Goal: Task Accomplishment & Management: Use online tool/utility

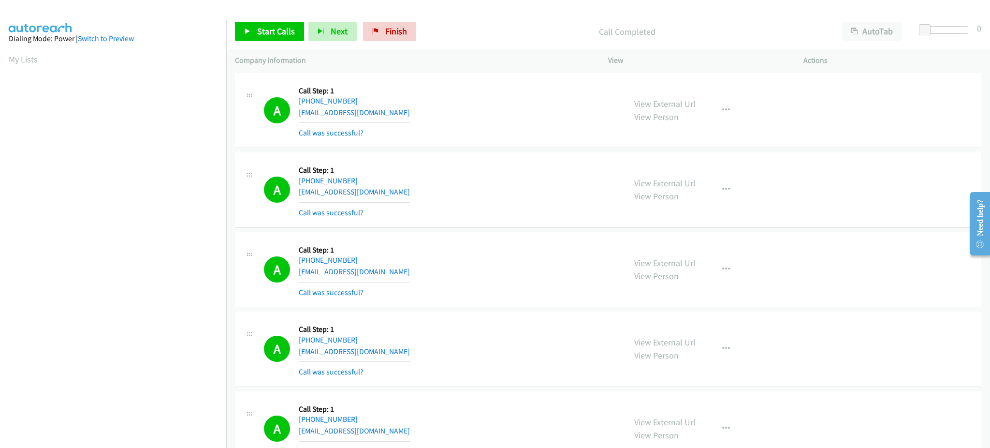
scroll to position [97, 0]
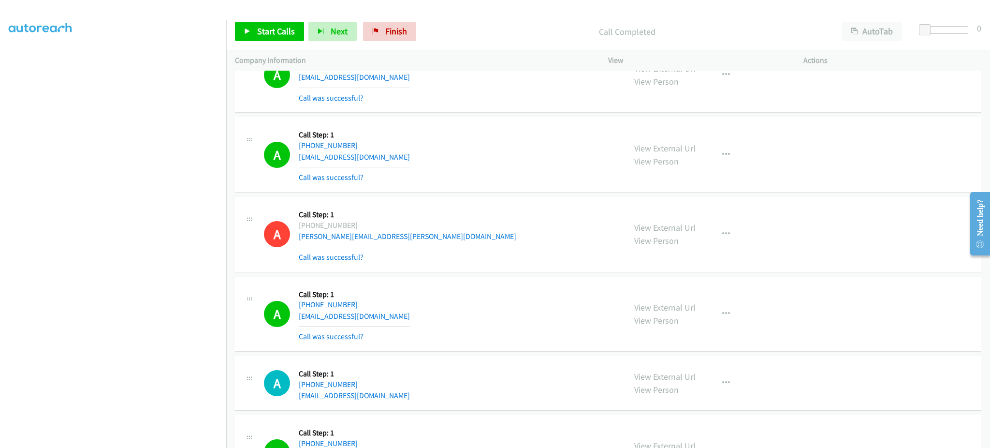
click at [287, 42] on div "Start Calls Pause Next Finish Call Completed AutoTab AutoTab 0" at bounding box center [608, 31] width 764 height 37
click at [283, 32] on span "Start Calls" at bounding box center [276, 31] width 38 height 11
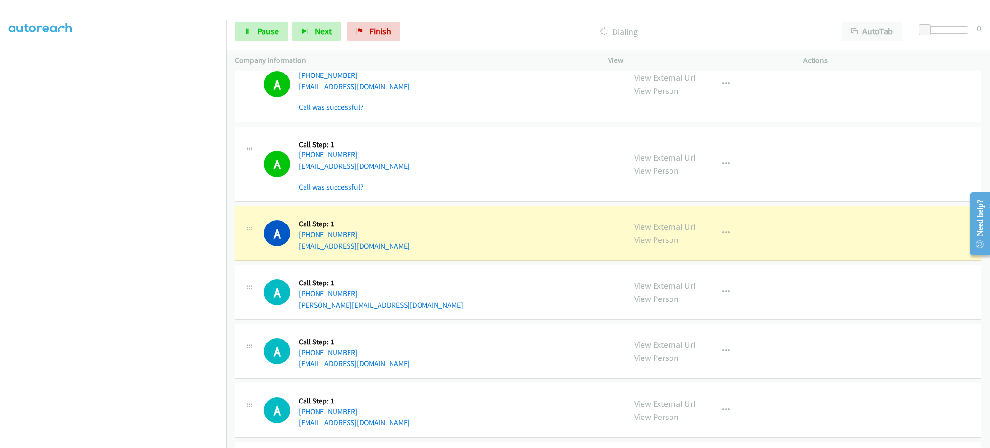
scroll to position [6021, 0]
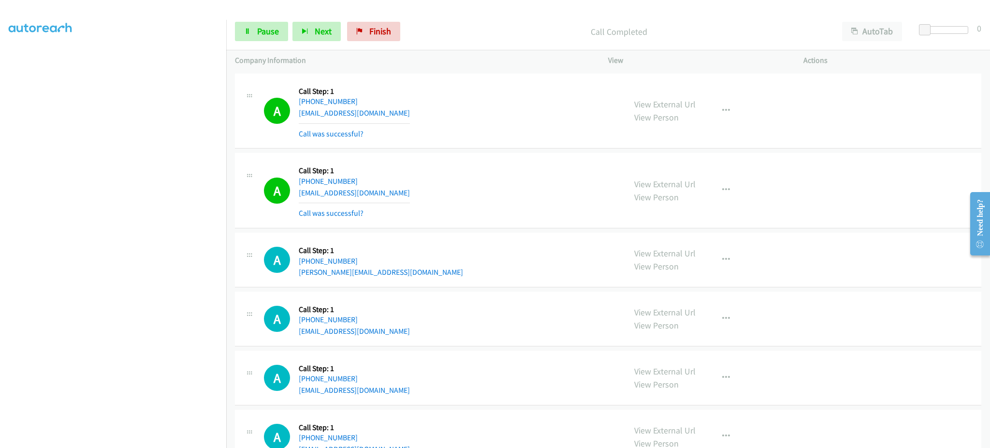
click at [738, 194] on div "View External Url View Person View External Url Email Schedule/Manage Callback …" at bounding box center [727, 190] width 204 height 58
click at [729, 197] on button "button" at bounding box center [726, 189] width 26 height 19
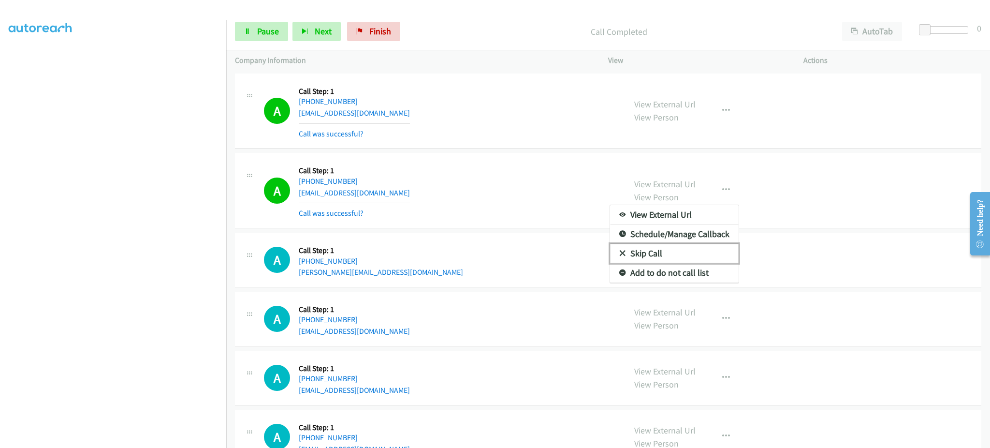
click at [674, 263] on link "Skip Call" at bounding box center [674, 253] width 129 height 19
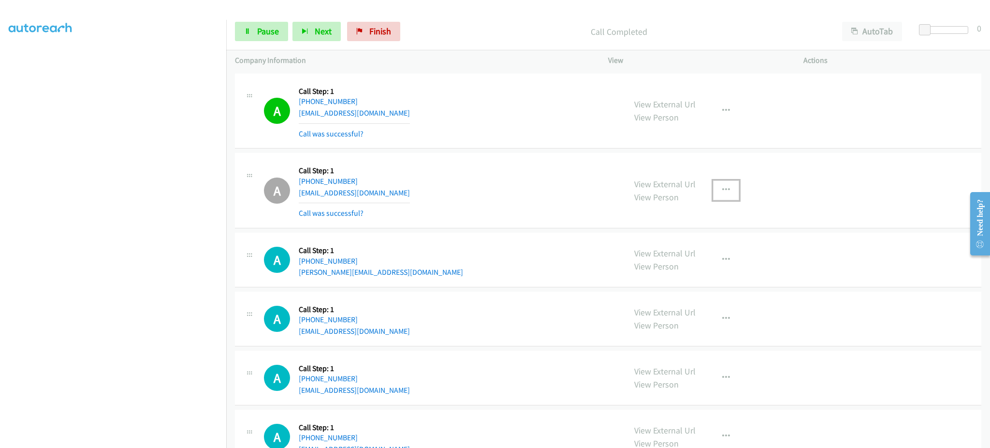
drag, startPoint x: 720, startPoint y: 194, endPoint x: 722, endPoint y: 243, distance: 48.4
click at [722, 194] on icon "button" at bounding box center [726, 190] width 8 height 8
click at [709, 270] on link "Add to do not call list" at bounding box center [674, 272] width 129 height 19
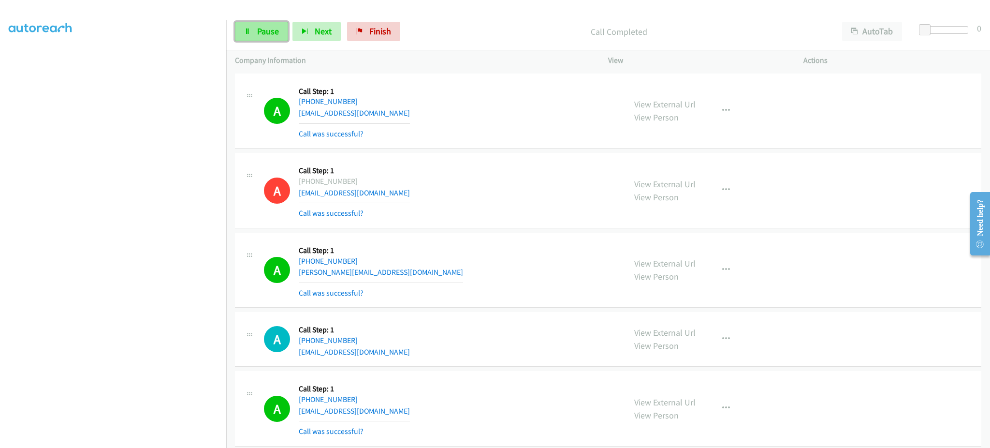
click at [276, 35] on span "Pause" at bounding box center [268, 31] width 22 height 11
click at [276, 32] on span "Start Calls" at bounding box center [276, 31] width 38 height 11
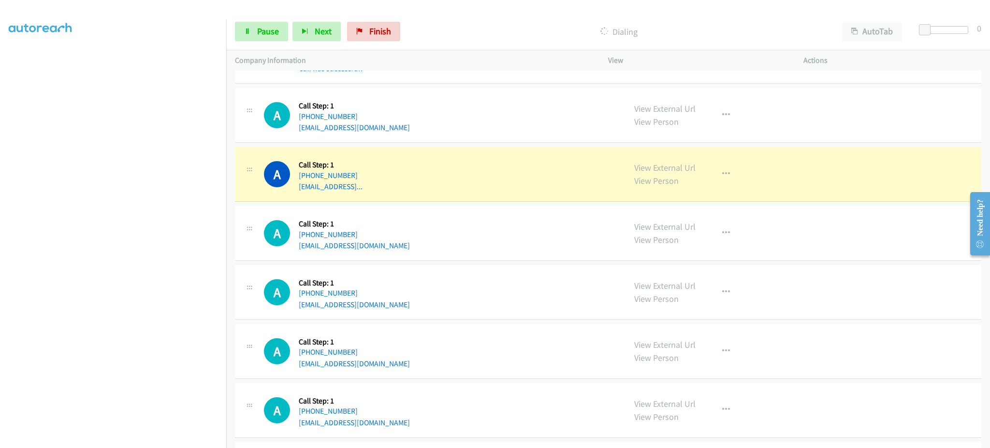
scroll to position [7181, 0]
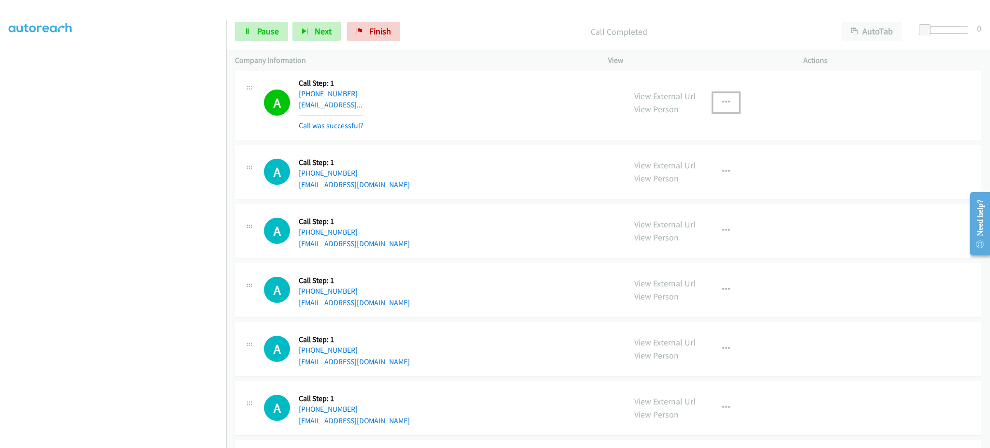
click at [718, 106] on button "button" at bounding box center [726, 102] width 26 height 19
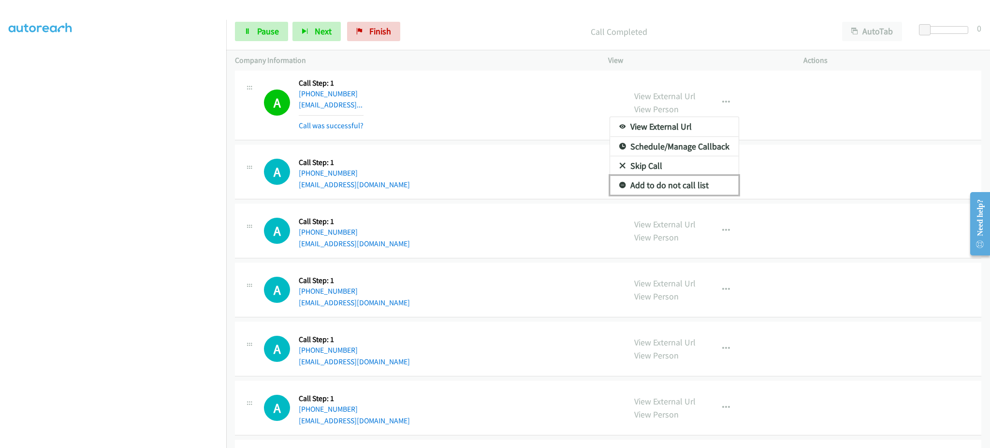
click at [701, 190] on link "Add to do not call list" at bounding box center [674, 184] width 129 height 19
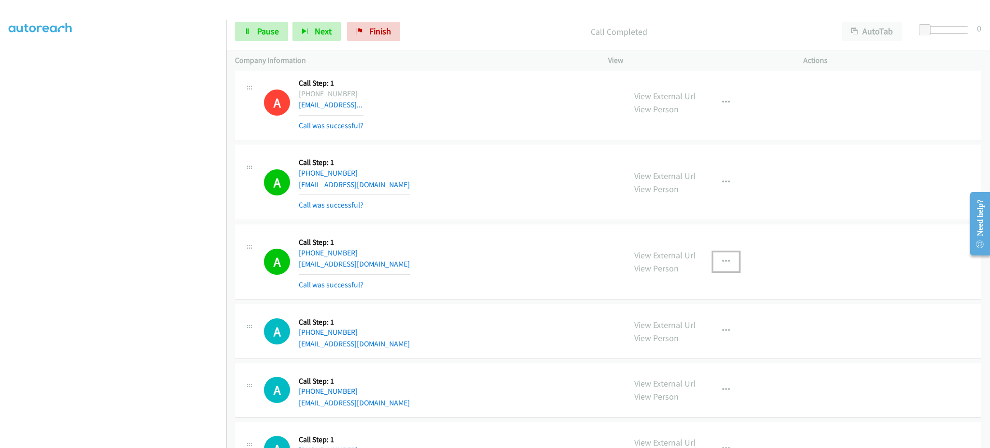
click at [733, 268] on button "button" at bounding box center [726, 261] width 26 height 19
click at [0, 0] on div at bounding box center [0, 0] width 0 height 0
click at [723, 270] on button "button" at bounding box center [726, 261] width 26 height 19
click at [696, 351] on link "Add to do not call list" at bounding box center [674, 343] width 129 height 19
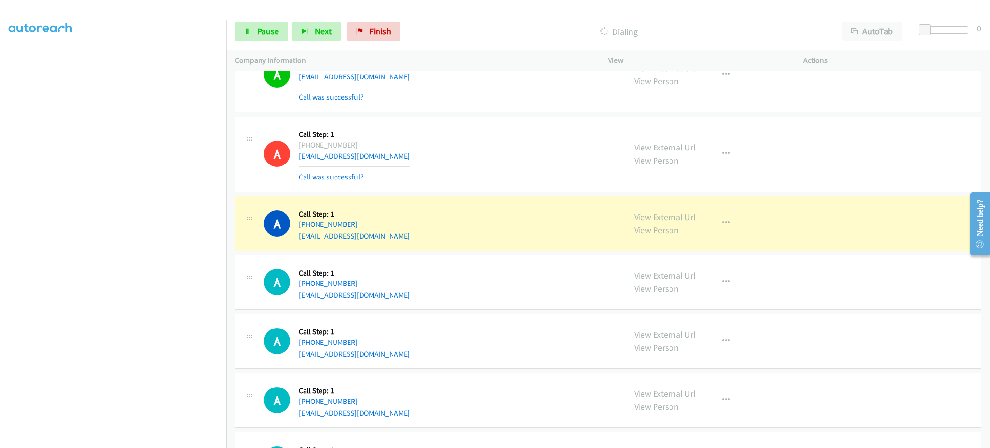
scroll to position [7349, 0]
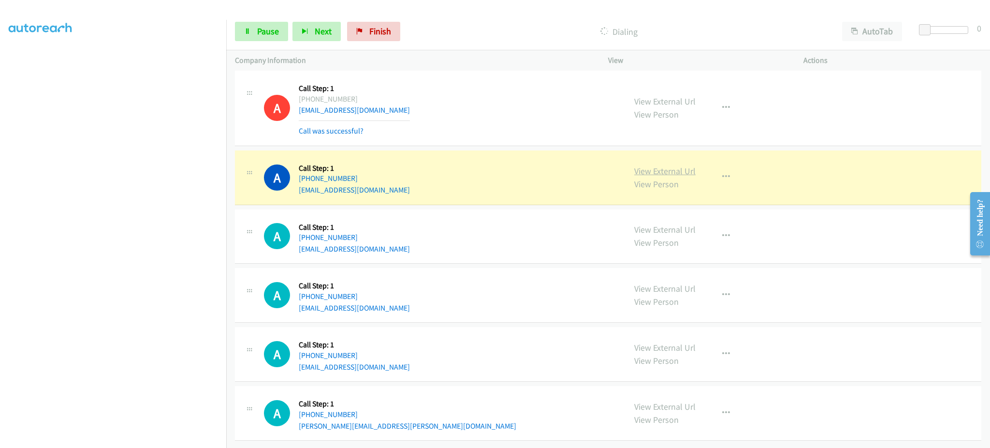
click at [665, 165] on link "View External Url" at bounding box center [664, 170] width 61 height 11
click at [664, 166] on link "View External Url" at bounding box center [664, 170] width 61 height 11
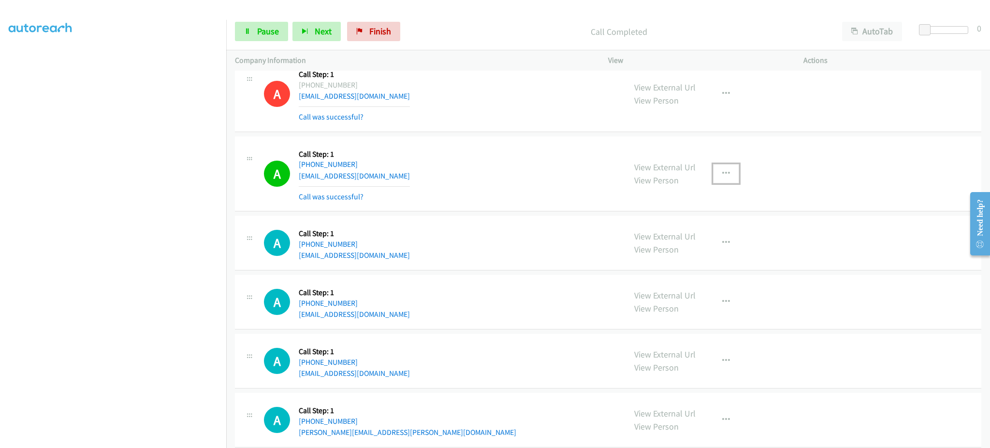
click at [730, 179] on button "button" at bounding box center [726, 173] width 26 height 19
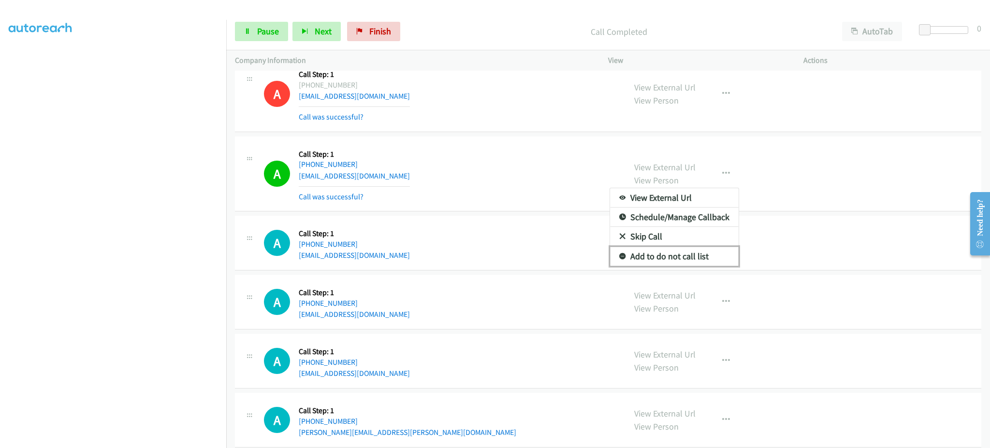
click at [708, 259] on link "Add to do not call list" at bounding box center [674, 256] width 129 height 19
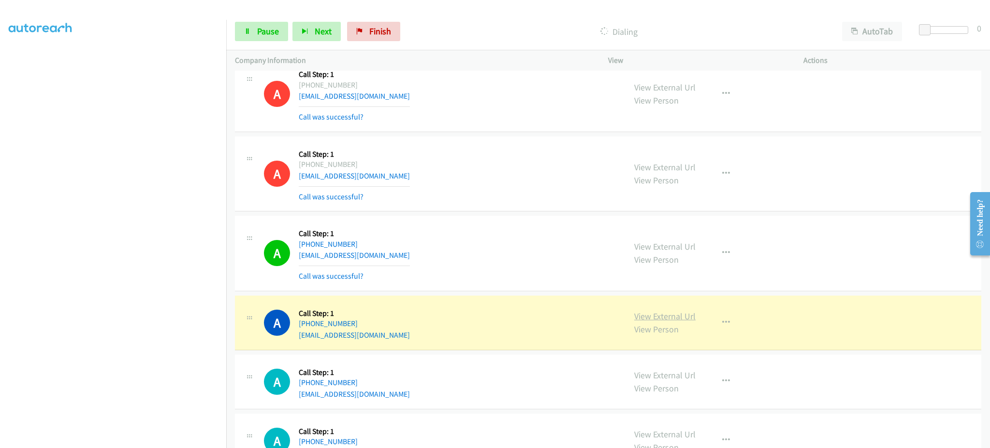
click at [680, 320] on link "View External Url" at bounding box center [664, 315] width 61 height 11
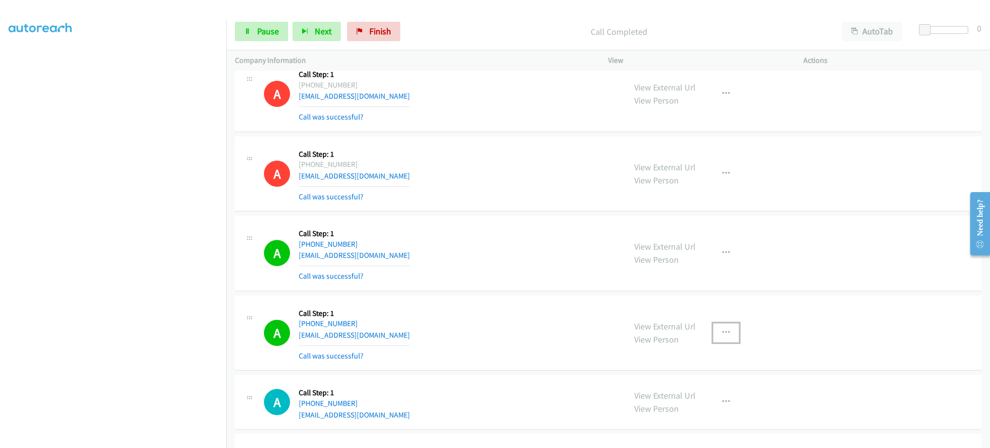
click at [725, 332] on button "button" at bounding box center [726, 332] width 26 height 19
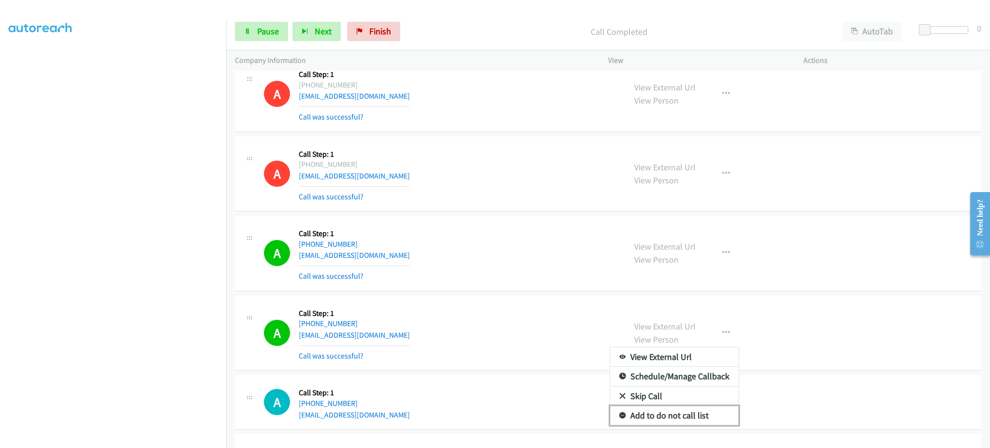
click at [691, 422] on link "Add to do not call list" at bounding box center [674, 415] width 129 height 19
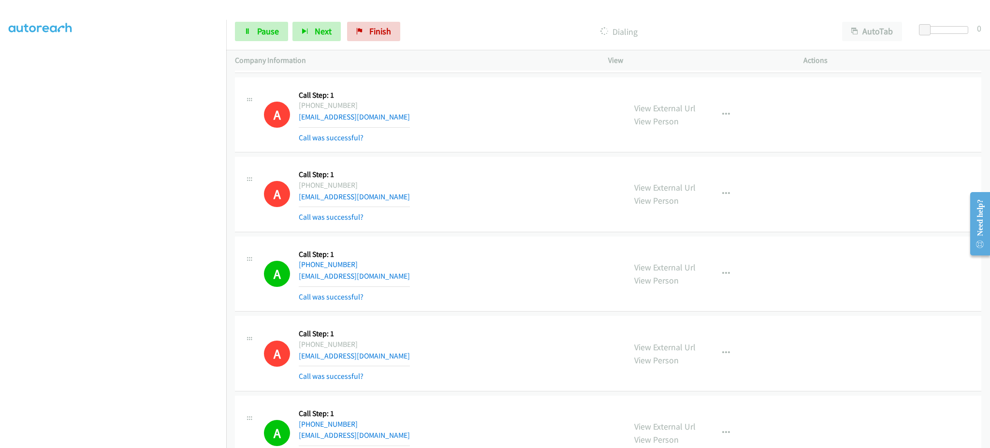
scroll to position [7369, 0]
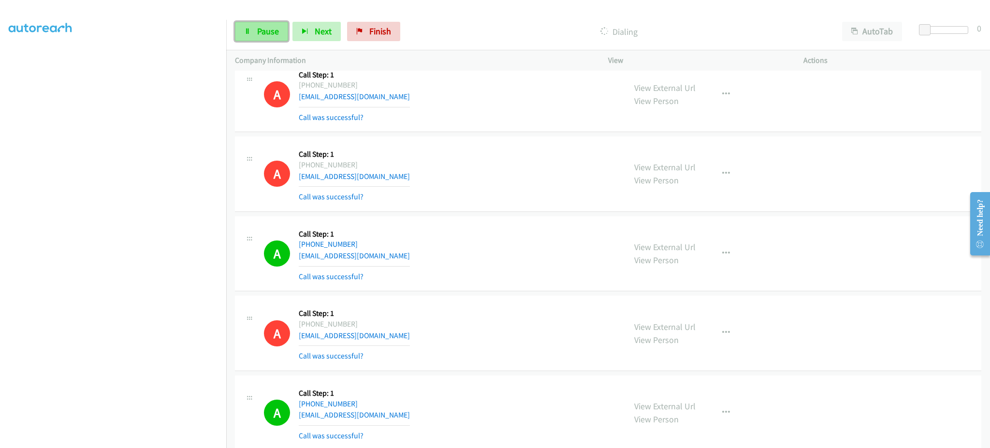
click at [265, 34] on span "Pause" at bounding box center [268, 31] width 22 height 11
click at [269, 31] on span "Start Calls" at bounding box center [276, 31] width 38 height 11
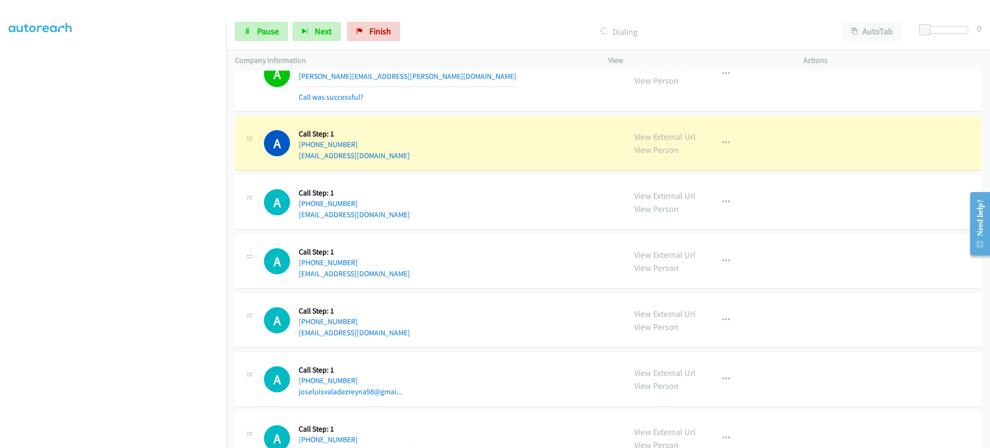
scroll to position [7949, 0]
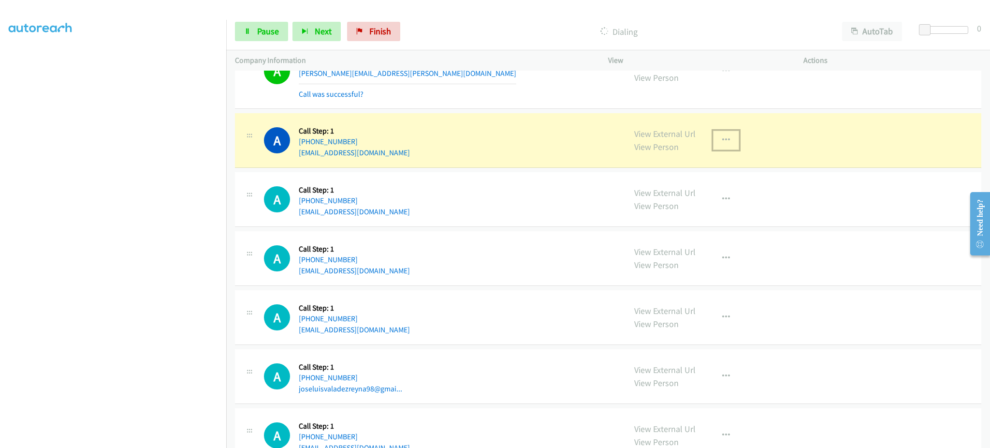
click at [715, 149] on button "button" at bounding box center [726, 140] width 26 height 19
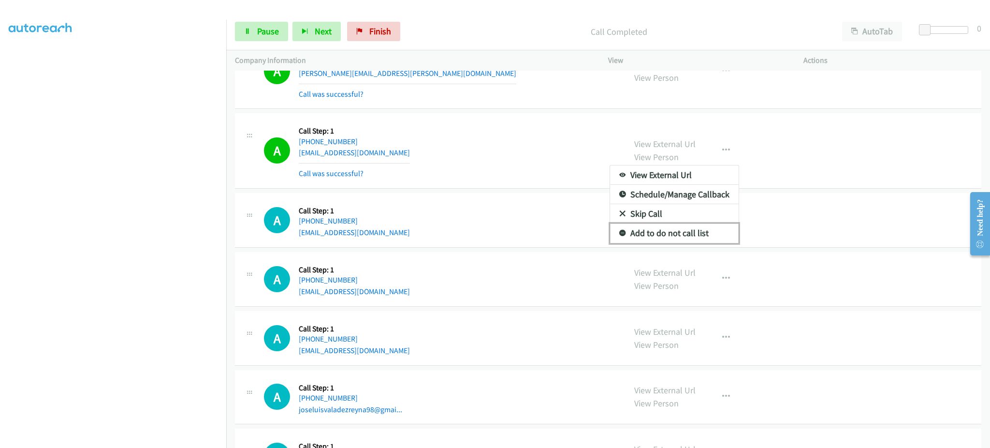
click at [695, 234] on link "Add to do not call list" at bounding box center [674, 232] width 129 height 19
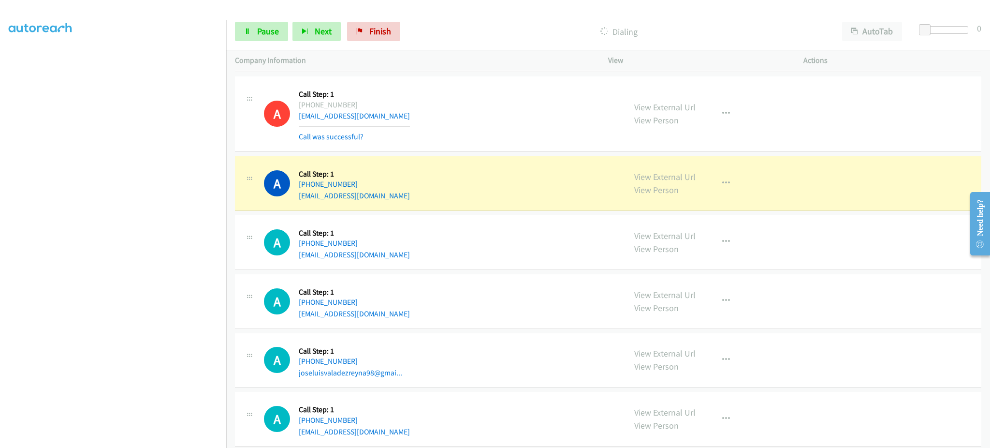
scroll to position [8006, 0]
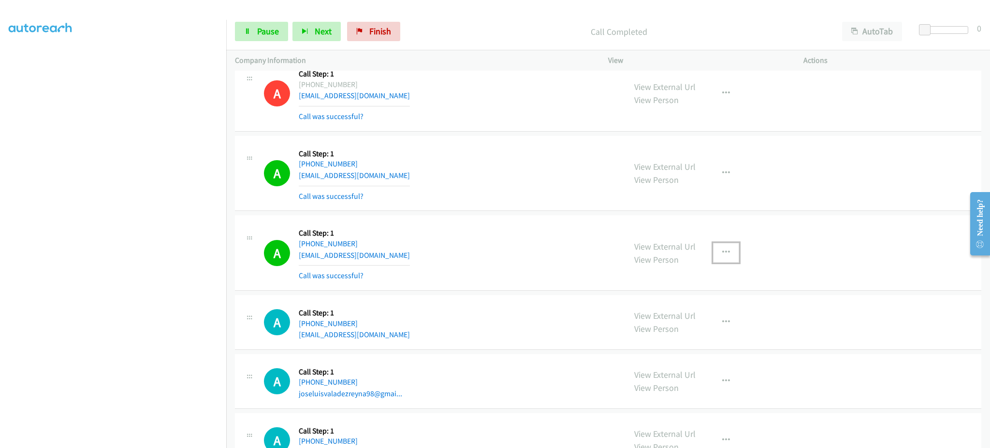
click at [713, 259] on button "button" at bounding box center [726, 252] width 26 height 19
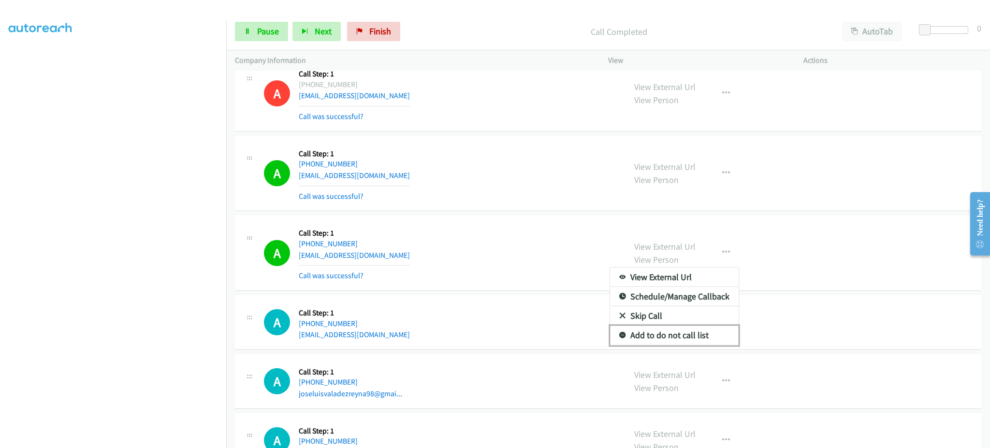
click at [701, 334] on link "Add to do not call list" at bounding box center [674, 334] width 129 height 19
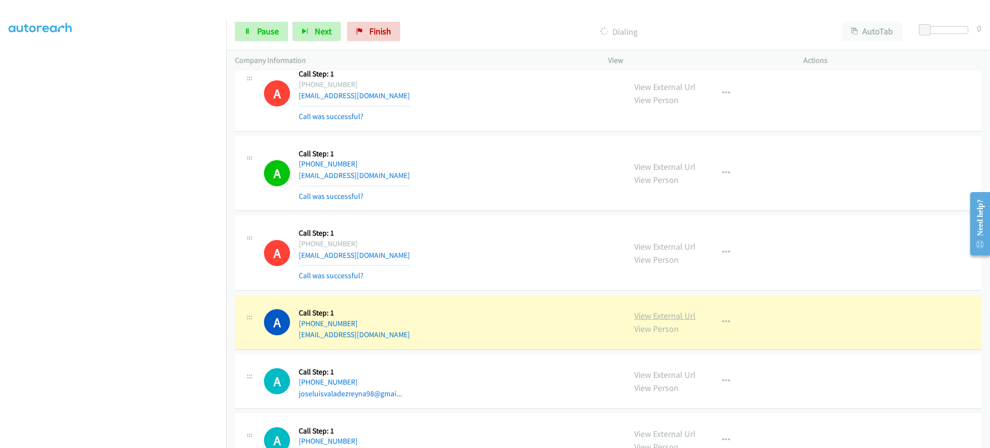
click at [675, 321] on link "View External Url" at bounding box center [664, 315] width 61 height 11
drag, startPoint x: 260, startPoint y: 30, endPoint x: 243, endPoint y: 2, distance: 32.3
click at [260, 30] on span "Pause" at bounding box center [268, 31] width 22 height 11
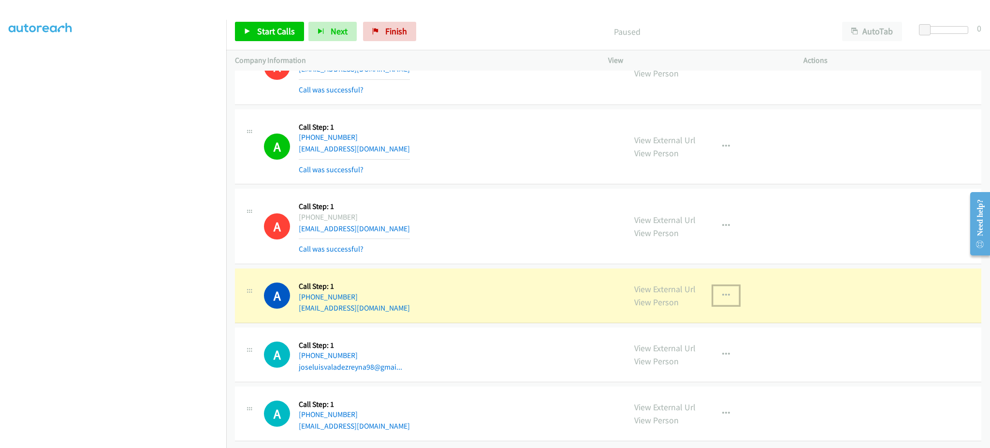
click at [723, 291] on button "button" at bounding box center [726, 295] width 26 height 19
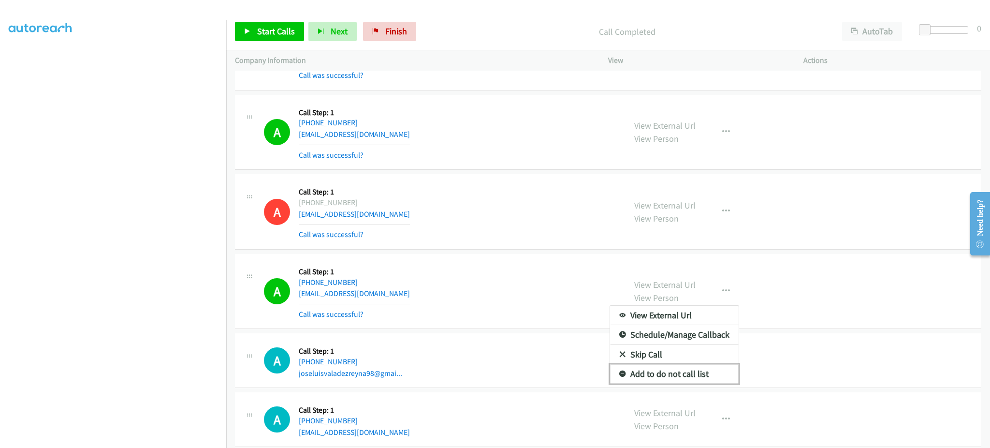
click at [684, 377] on link "Add to do not call list" at bounding box center [674, 373] width 129 height 19
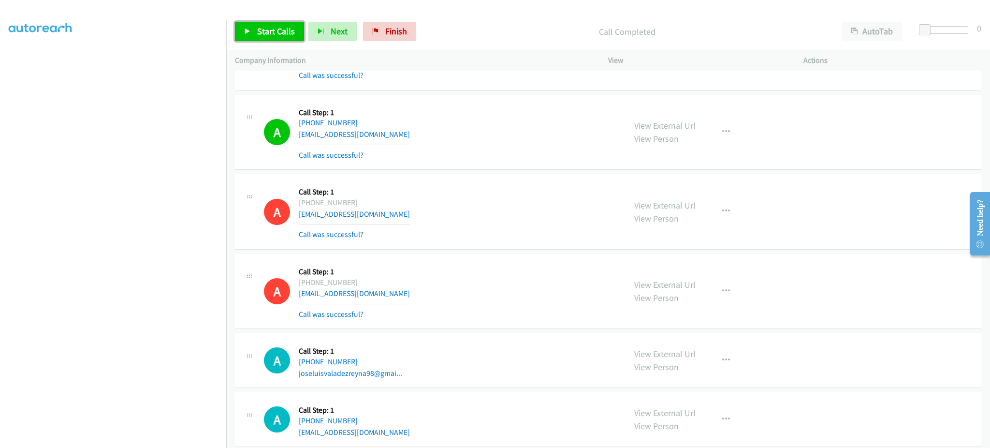
click at [261, 37] on link "Start Calls" at bounding box center [269, 31] width 69 height 19
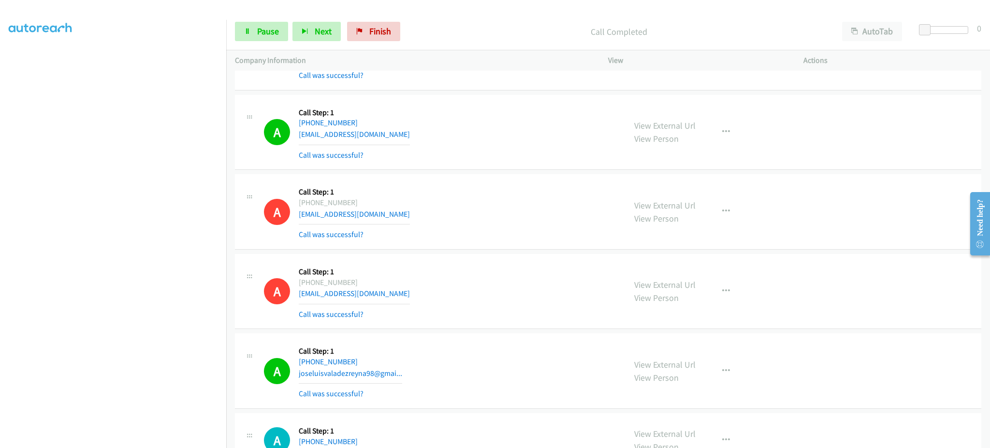
click at [264, 15] on div "Start Calls Pause Next Finish Call Completed AutoTab AutoTab 0" at bounding box center [608, 31] width 764 height 37
click at [267, 31] on span "Pause" at bounding box center [268, 31] width 22 height 11
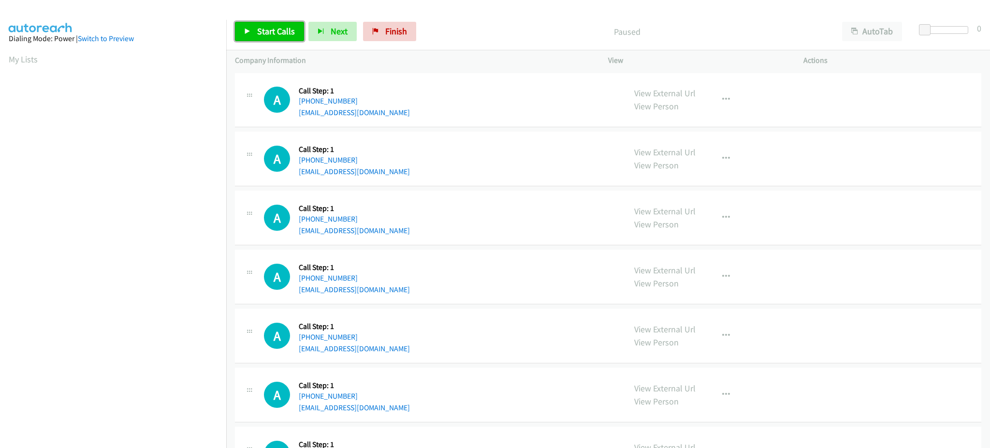
click at [264, 26] on span "Start Calls" at bounding box center [276, 31] width 38 height 11
click at [272, 29] on span "Start Calls" at bounding box center [276, 31] width 38 height 11
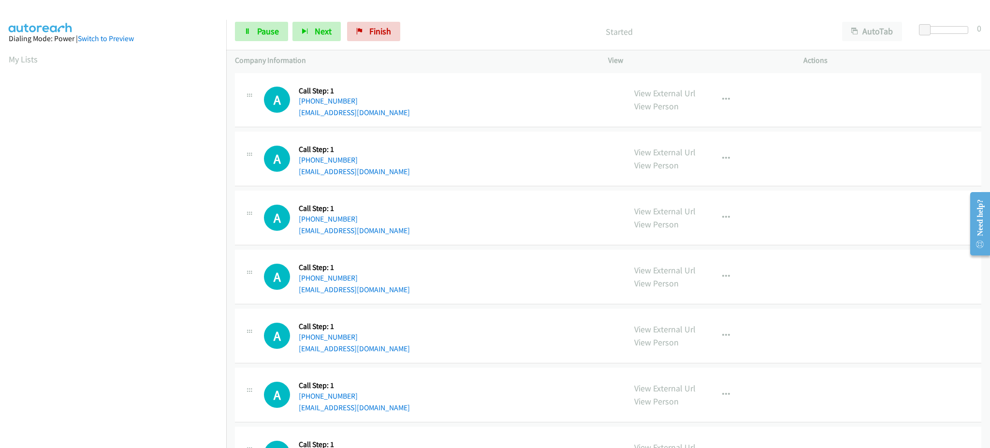
click at [589, 426] on div "A Callback Scheduled Call Step: 1 America/New_York [PHONE_NUMBER] [EMAIL_ADDRES…" at bounding box center [608, 453] width 746 height 55
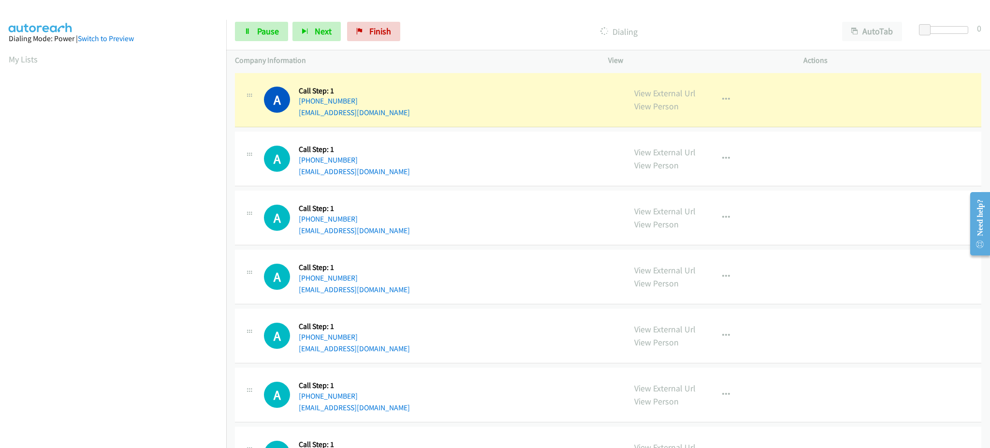
scroll to position [97, 0]
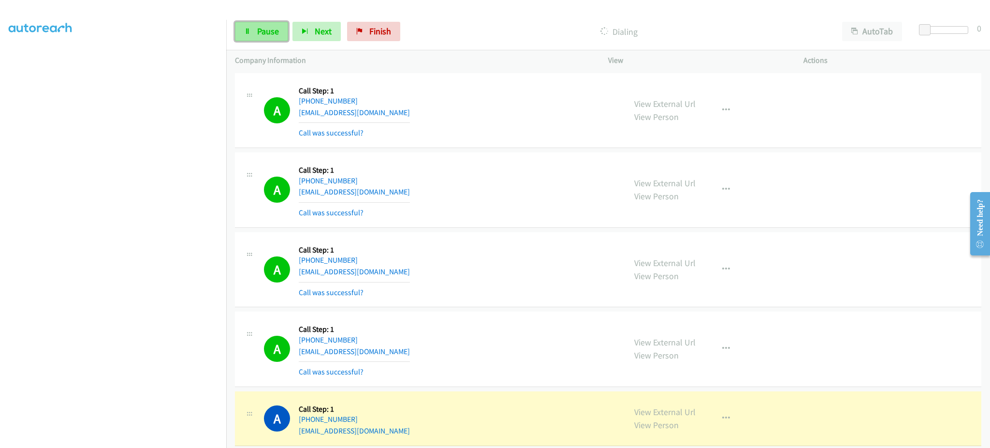
click at [287, 31] on link "Pause" at bounding box center [261, 31] width 53 height 19
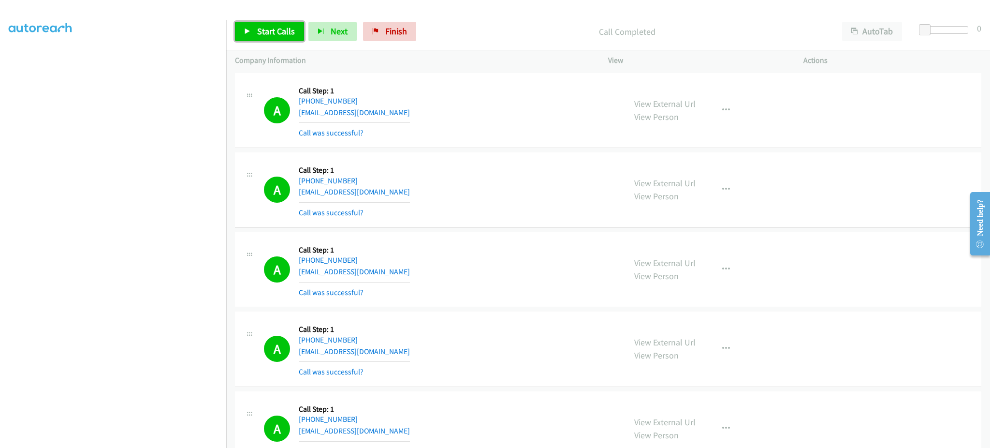
click at [272, 28] on span "Start Calls" at bounding box center [276, 31] width 38 height 11
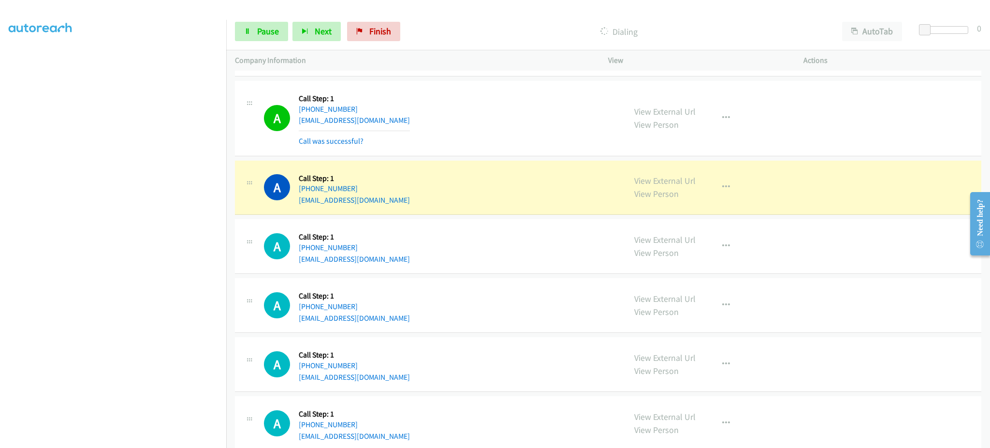
scroll to position [773, 0]
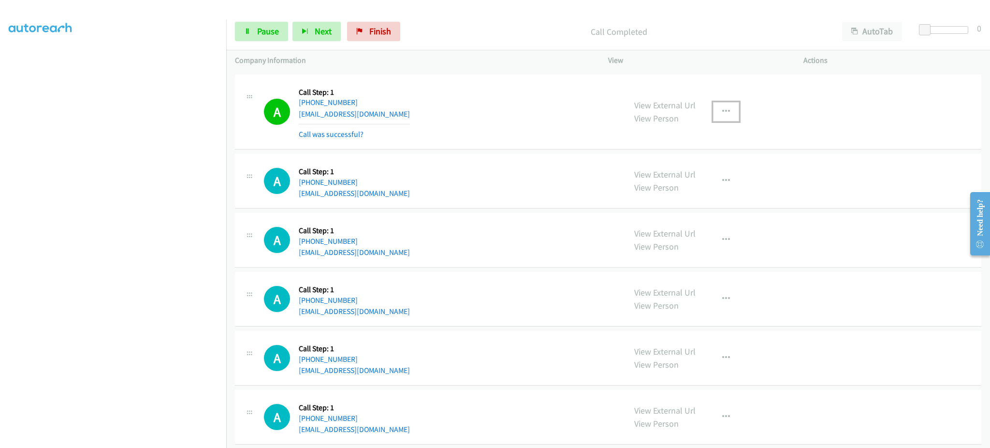
click at [724, 102] on button "button" at bounding box center [726, 111] width 26 height 19
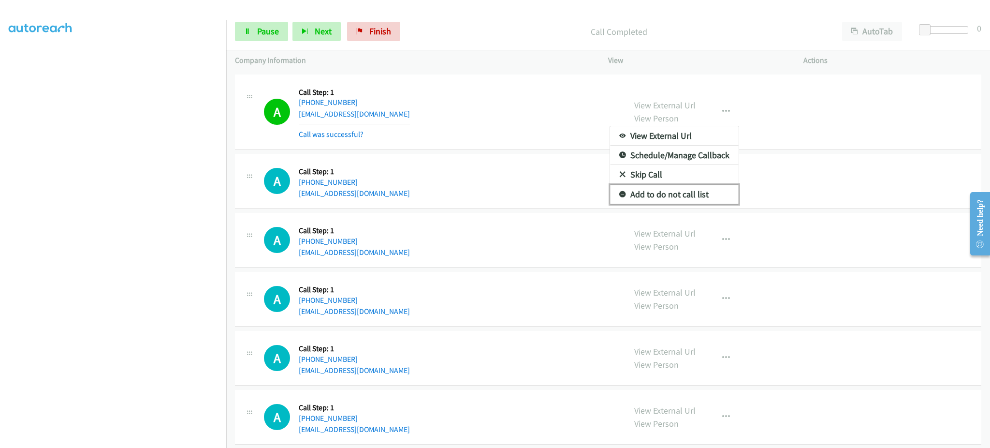
click at [698, 191] on link "Add to do not call list" at bounding box center [674, 194] width 129 height 19
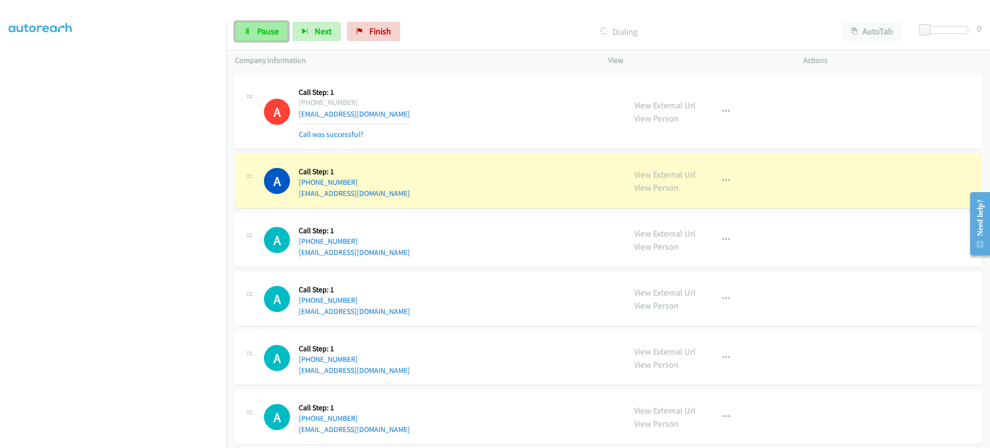
click at [287, 37] on link "Pause" at bounding box center [261, 31] width 53 height 19
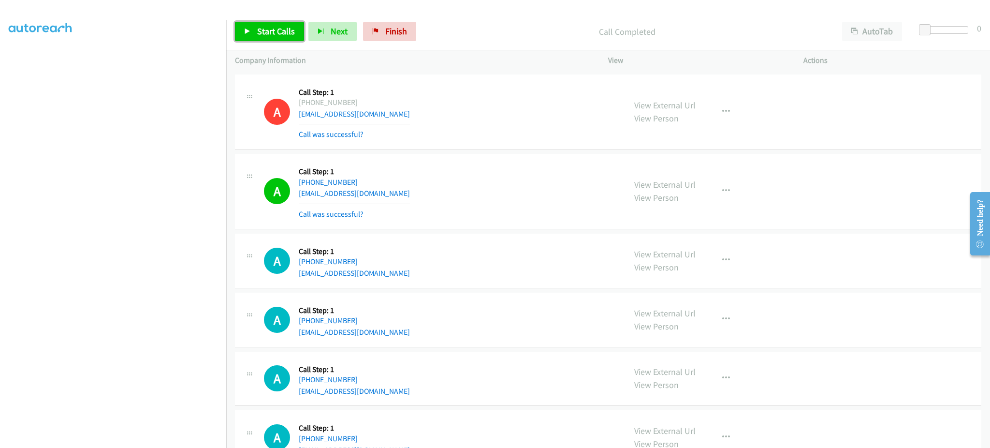
click at [254, 22] on link "Start Calls" at bounding box center [269, 31] width 69 height 19
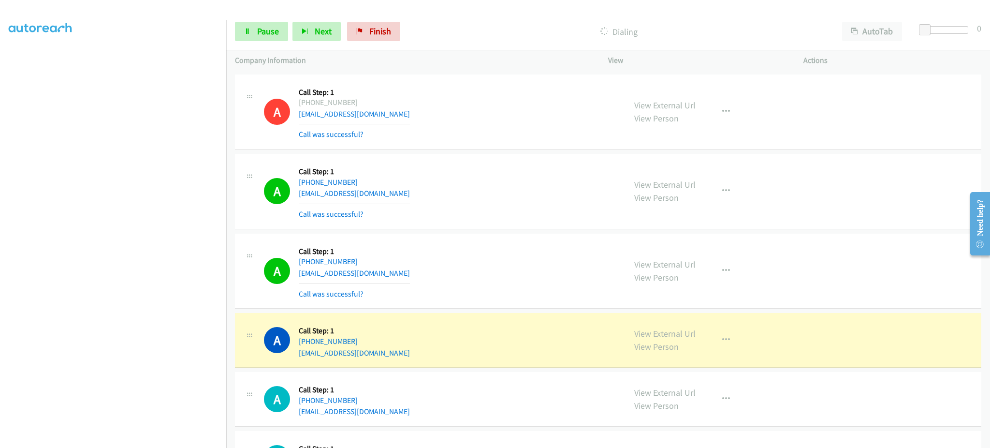
click at [148, 437] on section at bounding box center [113, 218] width 209 height 463
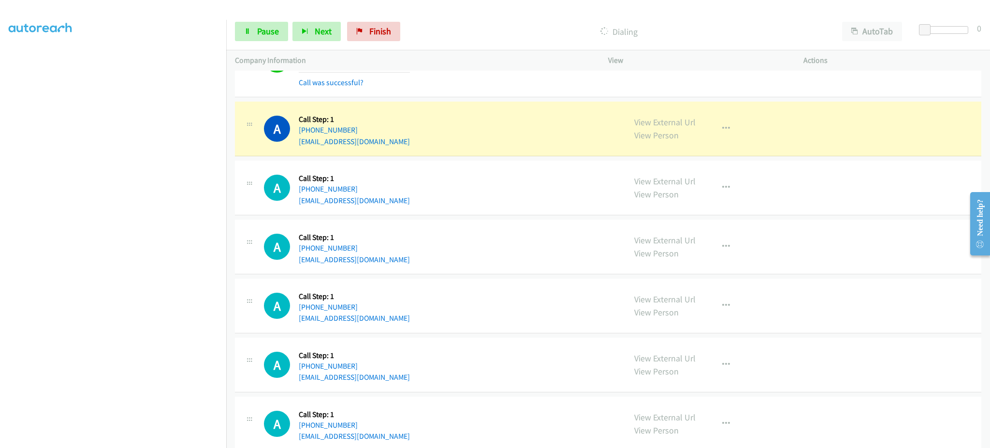
scroll to position [1160, 0]
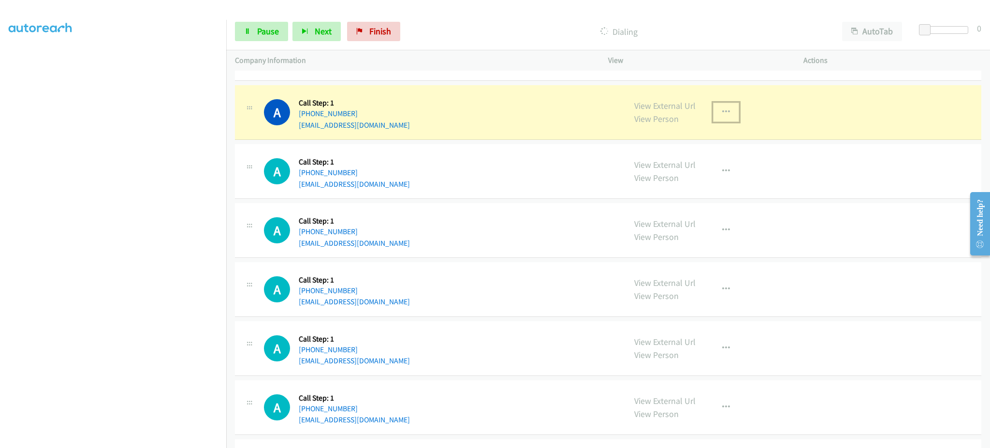
drag, startPoint x: 728, startPoint y: 121, endPoint x: 728, endPoint y: 116, distance: 4.9
click at [728, 121] on button "button" at bounding box center [726, 111] width 26 height 19
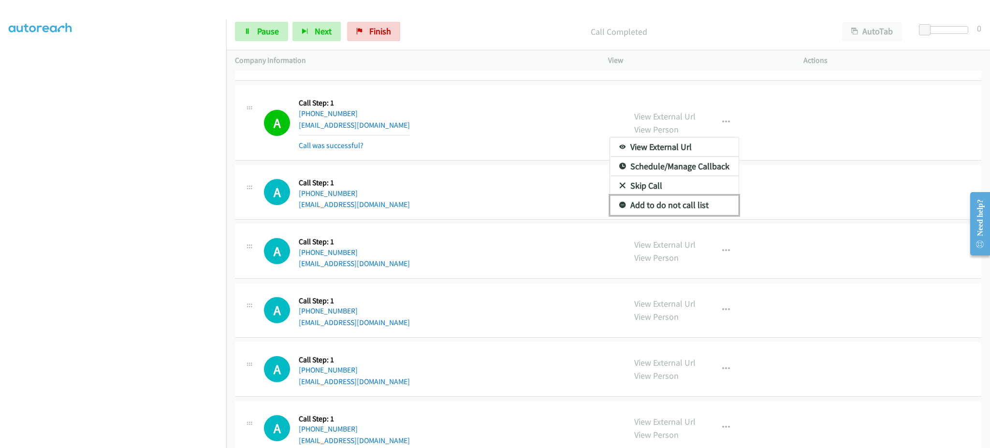
click at [716, 204] on link "Add to do not call list" at bounding box center [674, 204] width 129 height 19
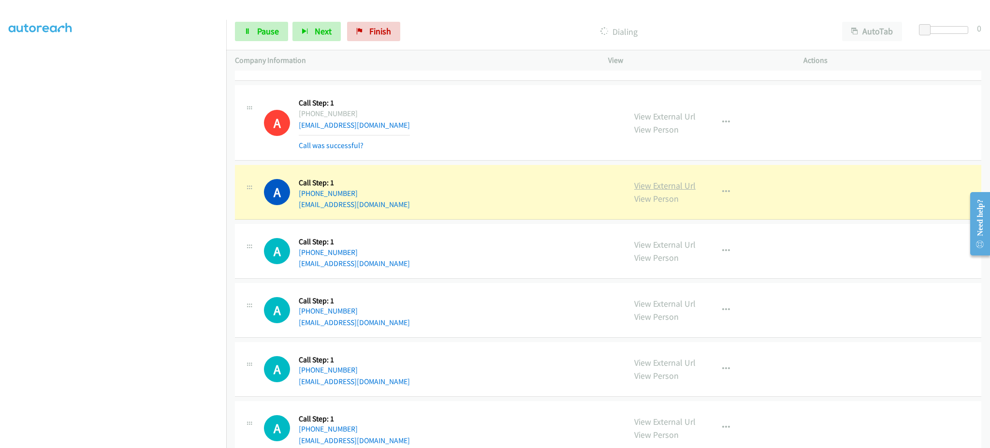
click at [658, 190] on link "View External Url" at bounding box center [664, 185] width 61 height 11
click at [249, 30] on icon at bounding box center [247, 32] width 7 height 7
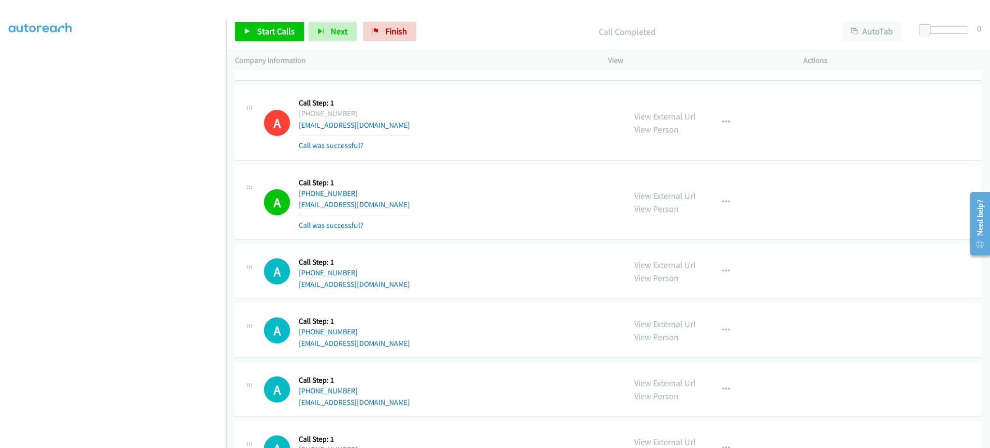
click at [748, 201] on div "View External Url View Person View External Url Email Schedule/Manage Callback …" at bounding box center [727, 203] width 204 height 58
click at [728, 199] on button "button" at bounding box center [726, 201] width 26 height 19
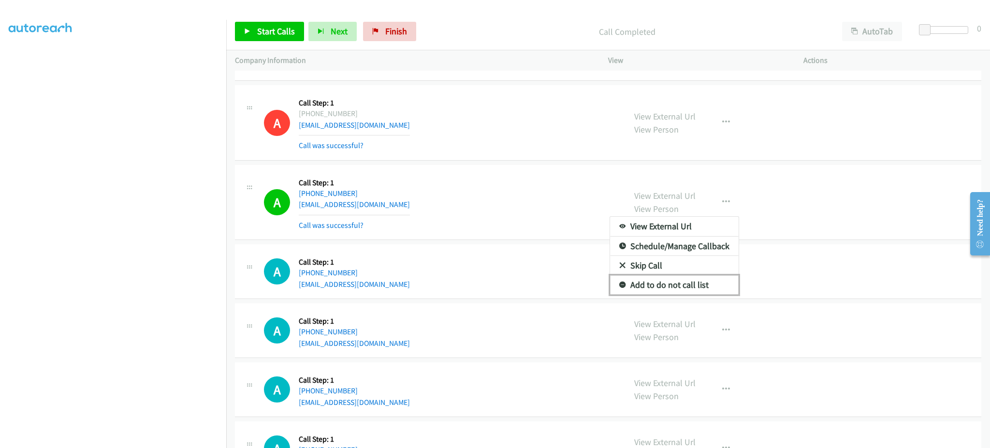
click at [707, 288] on link "Add to do not call list" at bounding box center [674, 284] width 129 height 19
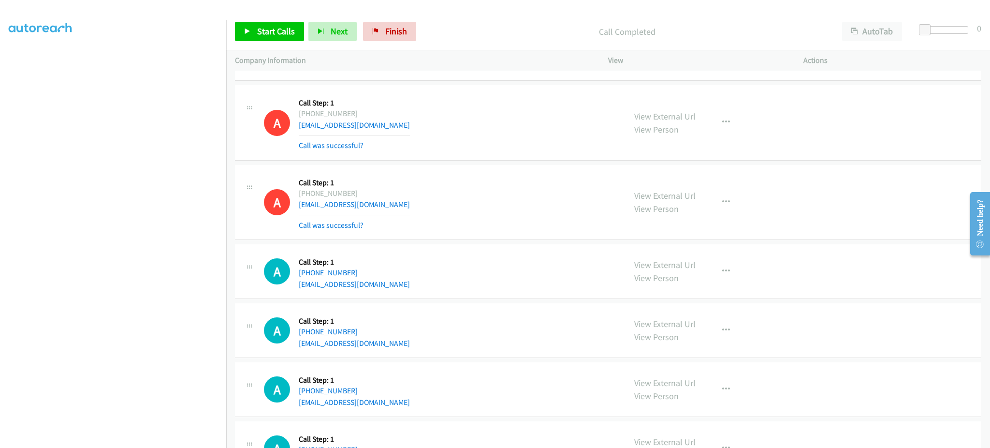
scroll to position [324, 0]
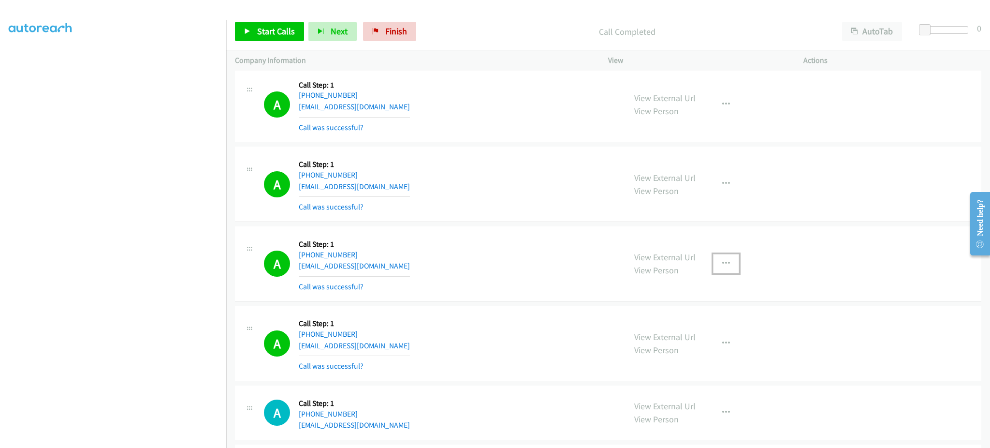
click at [722, 260] on icon "button" at bounding box center [726, 264] width 8 height 8
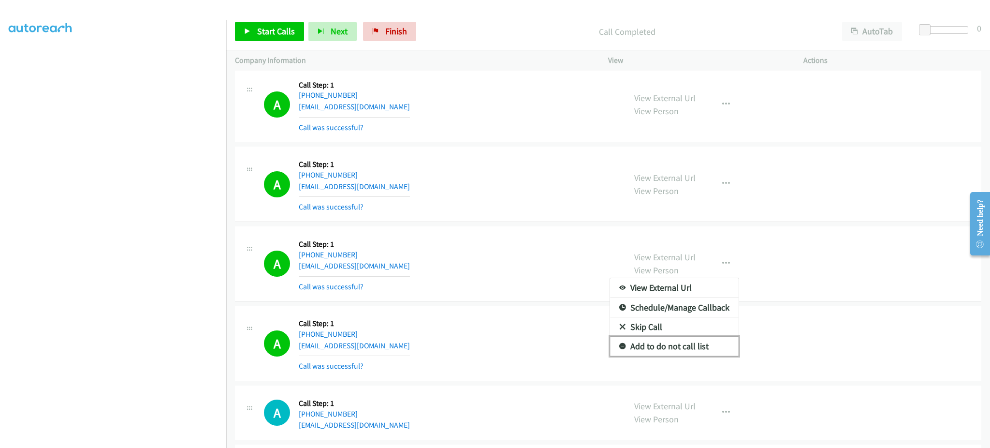
click at [689, 347] on link "Add to do not call list" at bounding box center [674, 345] width 129 height 19
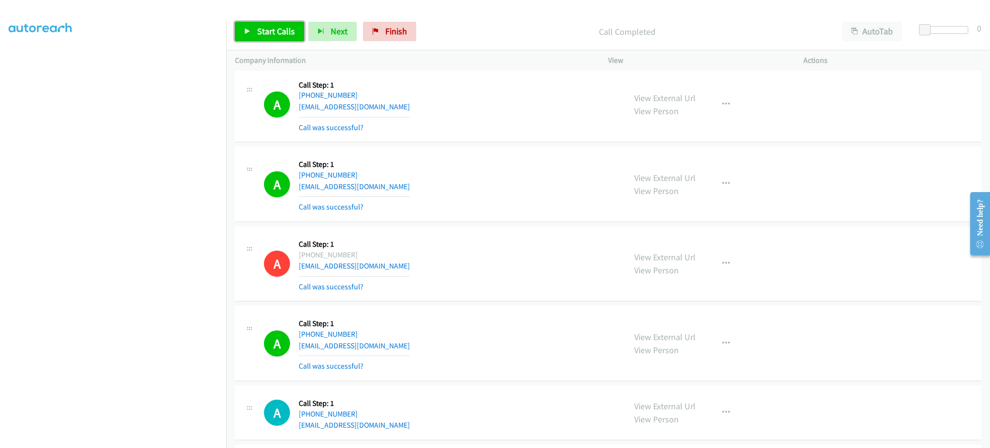
click at [274, 26] on span "Start Calls" at bounding box center [276, 31] width 38 height 11
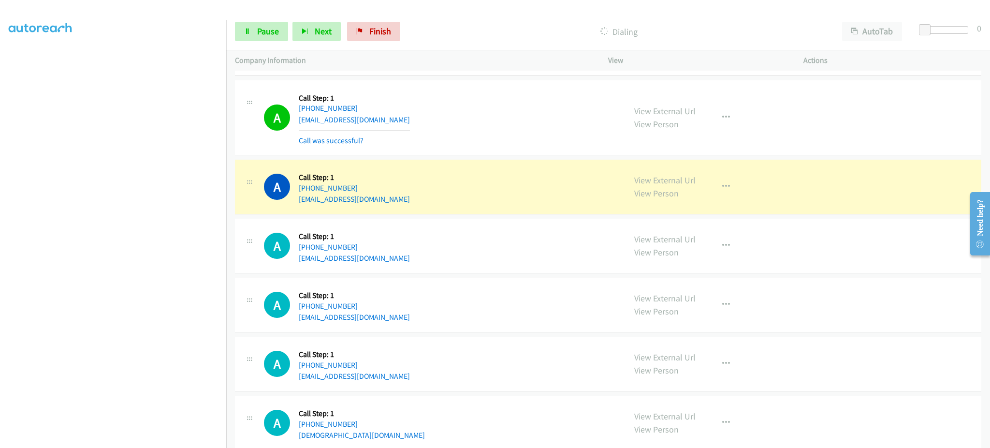
scroll to position [1484, 0]
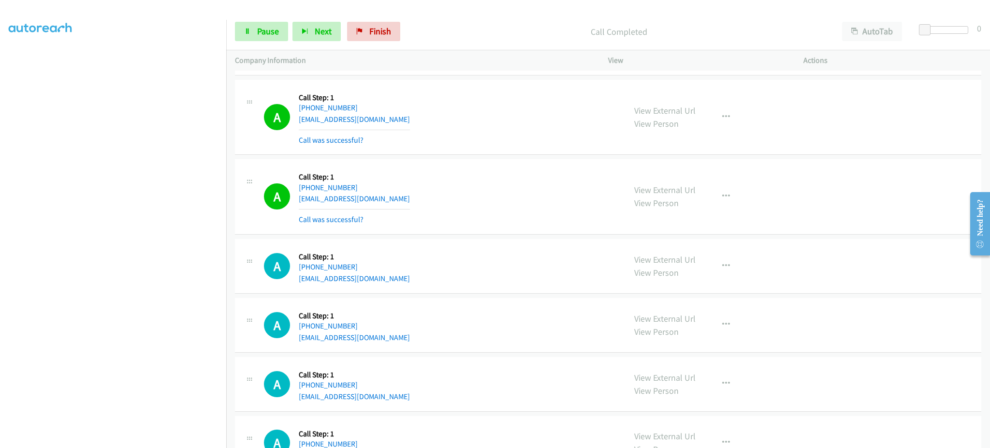
drag, startPoint x: 705, startPoint y: 187, endPoint x: 720, endPoint y: 192, distance: 15.4
click at [706, 187] on div "View External Url View Person View External Url Email Schedule/Manage Callback …" at bounding box center [727, 197] width 204 height 58
click at [723, 196] on icon "button" at bounding box center [726, 196] width 8 height 8
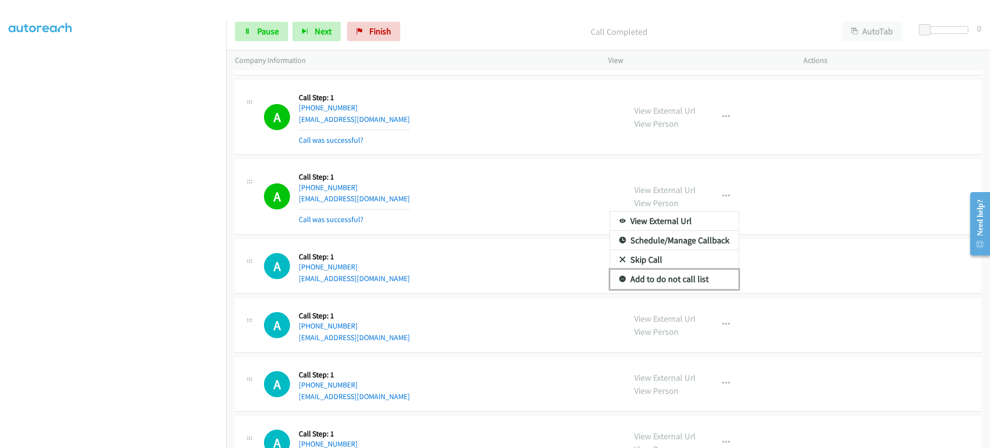
click at [700, 278] on link "Add to do not call list" at bounding box center [674, 278] width 129 height 19
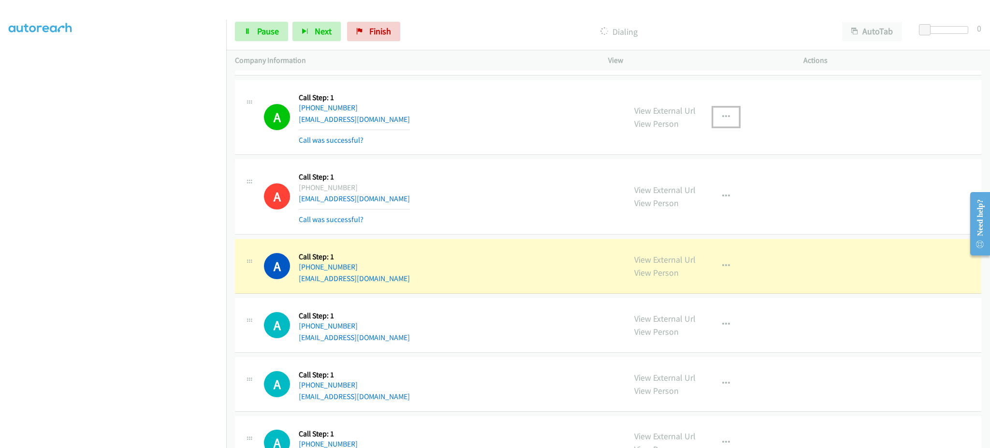
click at [723, 108] on button "button" at bounding box center [726, 116] width 26 height 19
click at [704, 203] on link "Add to do not call list" at bounding box center [674, 199] width 129 height 19
click at [264, 26] on span "Pause" at bounding box center [268, 31] width 22 height 11
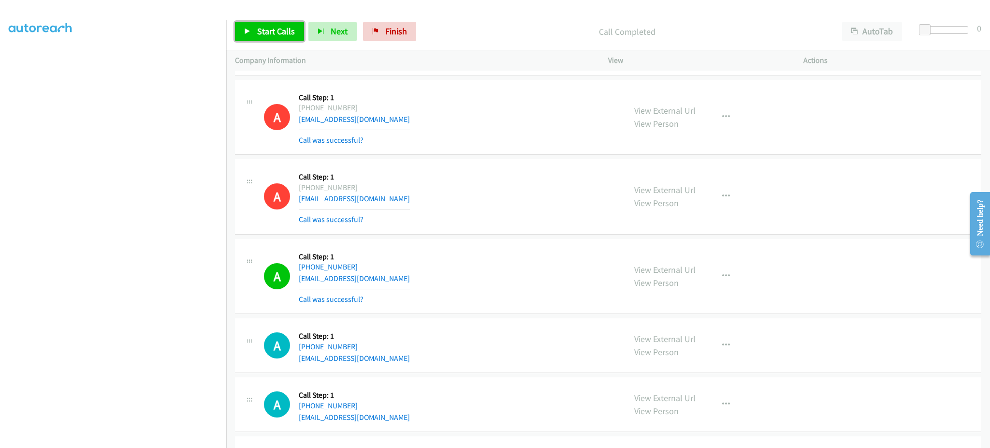
click at [247, 37] on link "Start Calls" at bounding box center [269, 31] width 69 height 19
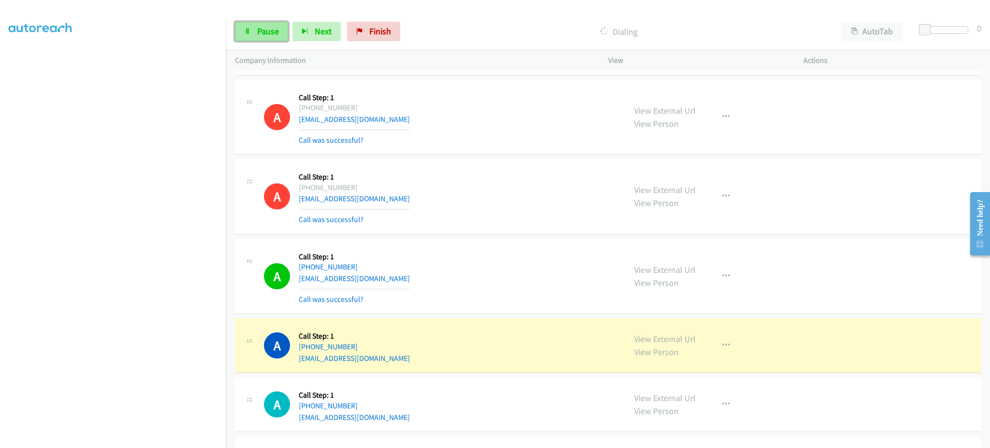
click at [266, 37] on link "Pause" at bounding box center [261, 31] width 53 height 19
click at [287, 32] on span "Start Calls" at bounding box center [276, 31] width 38 height 11
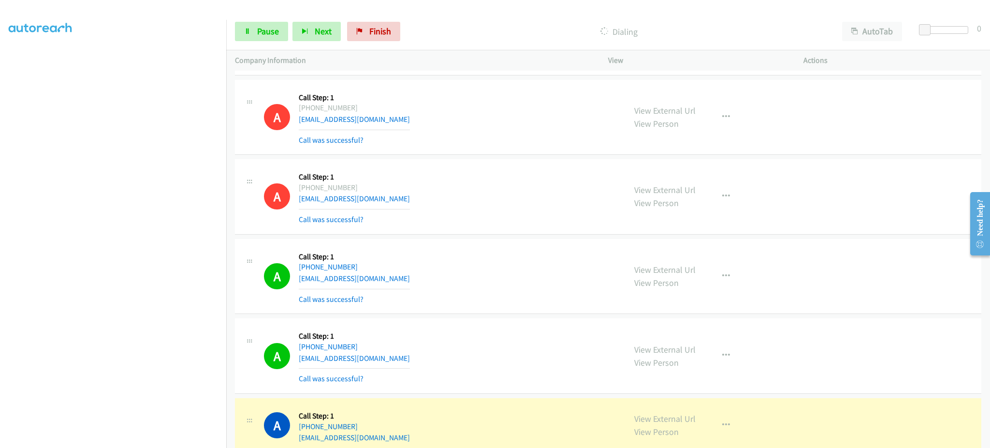
scroll to position [1677, 0]
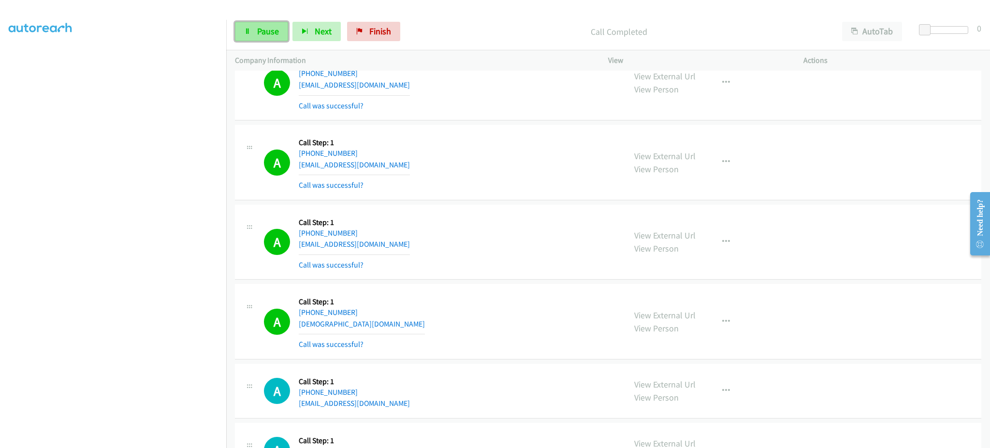
click at [273, 29] on span "Pause" at bounding box center [268, 31] width 22 height 11
click at [276, 29] on span "Start Calls" at bounding box center [276, 31] width 38 height 11
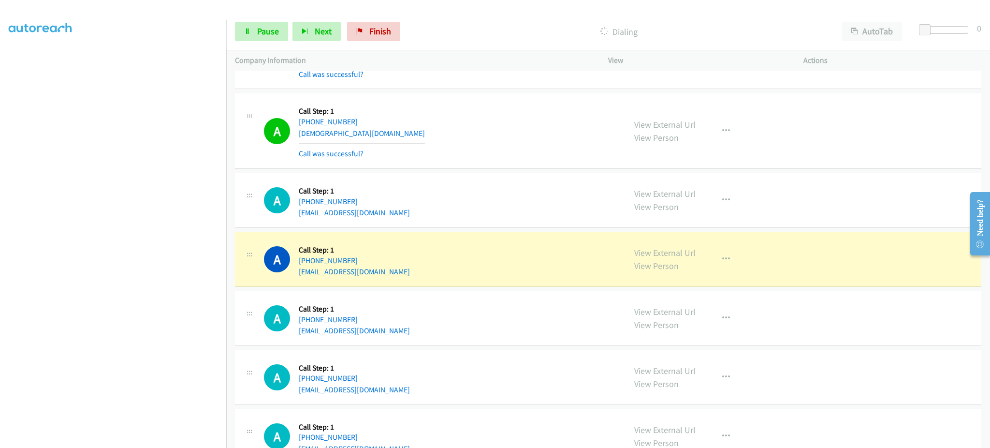
scroll to position [1871, 0]
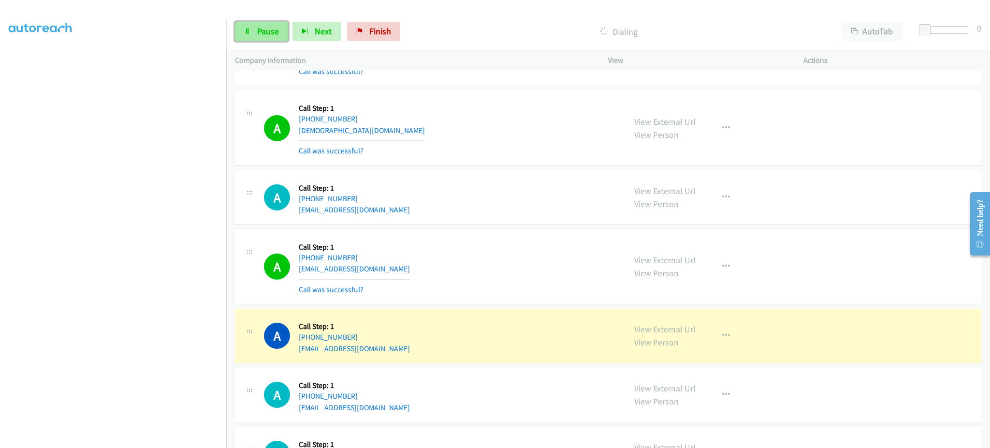
click at [272, 37] on link "Pause" at bounding box center [261, 31] width 53 height 19
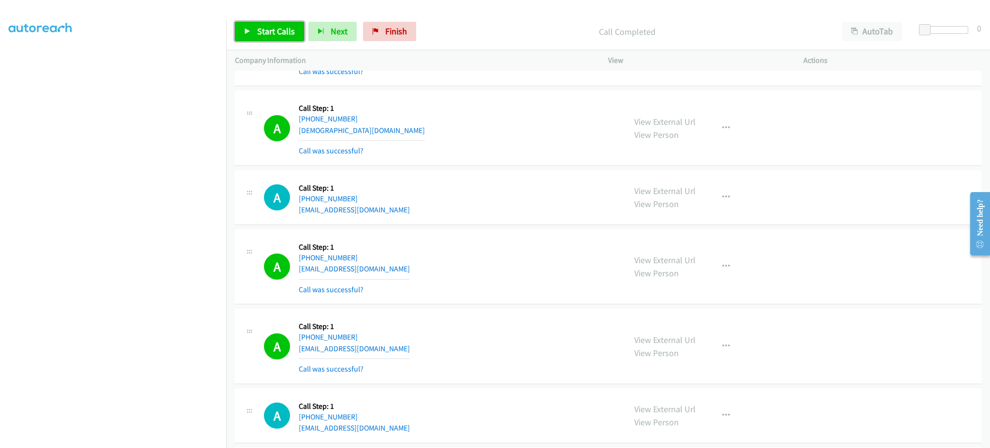
click at [290, 38] on link "Start Calls" at bounding box center [269, 31] width 69 height 19
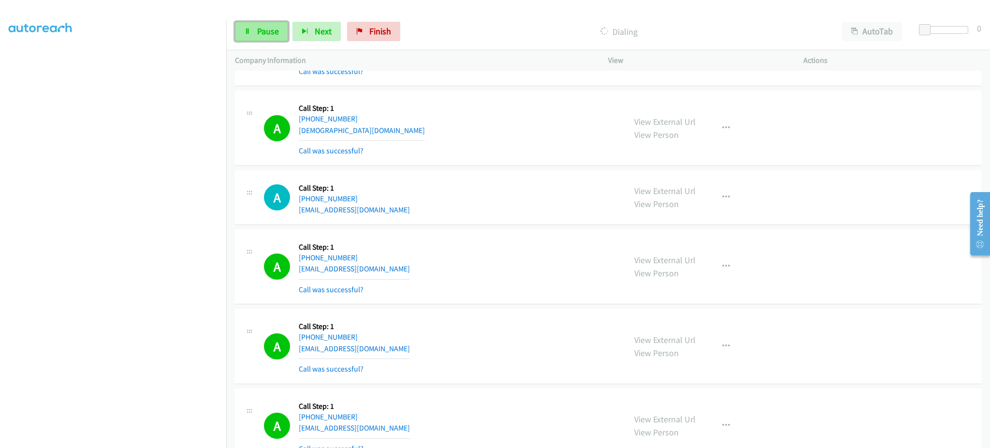
click at [263, 32] on span "Pause" at bounding box center [268, 31] width 22 height 11
click at [241, 20] on div "Start Calls Pause Next Finish Call Completed AutoTab AutoTab 0" at bounding box center [608, 31] width 764 height 37
click at [249, 34] on icon at bounding box center [247, 32] width 7 height 7
click at [276, 35] on span "Pause" at bounding box center [268, 31] width 22 height 11
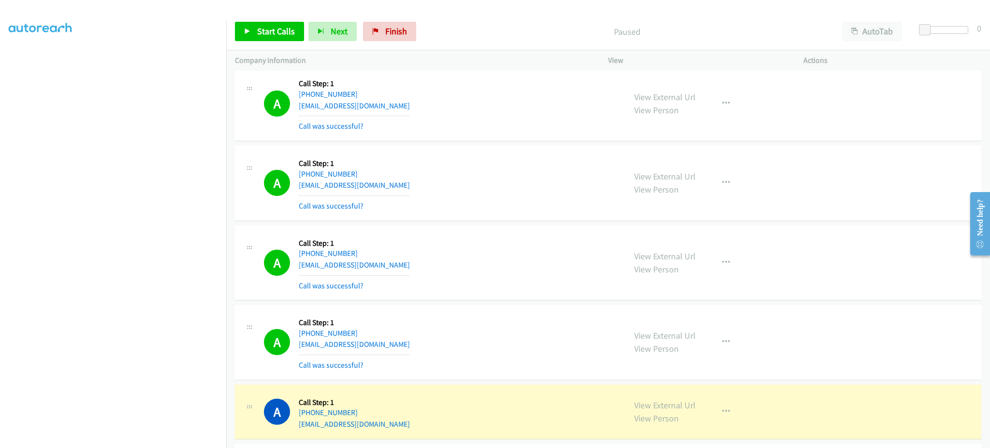
scroll to position [2257, 0]
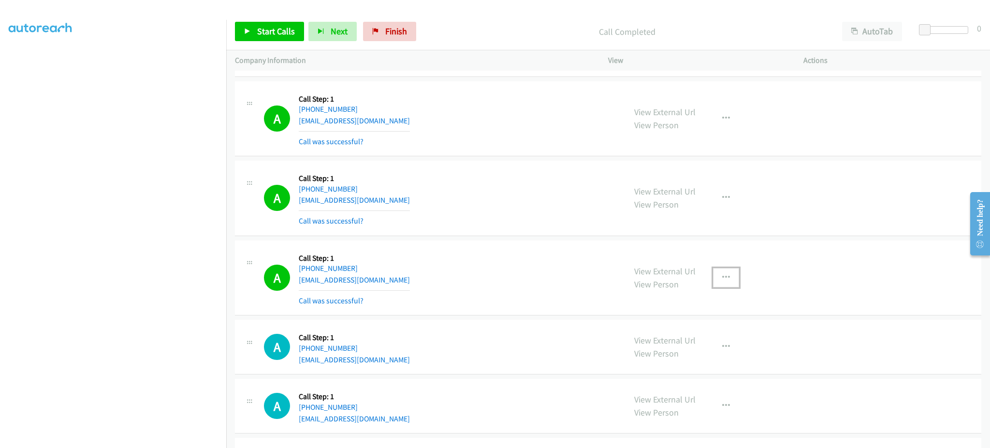
click at [720, 272] on button "button" at bounding box center [726, 277] width 26 height 19
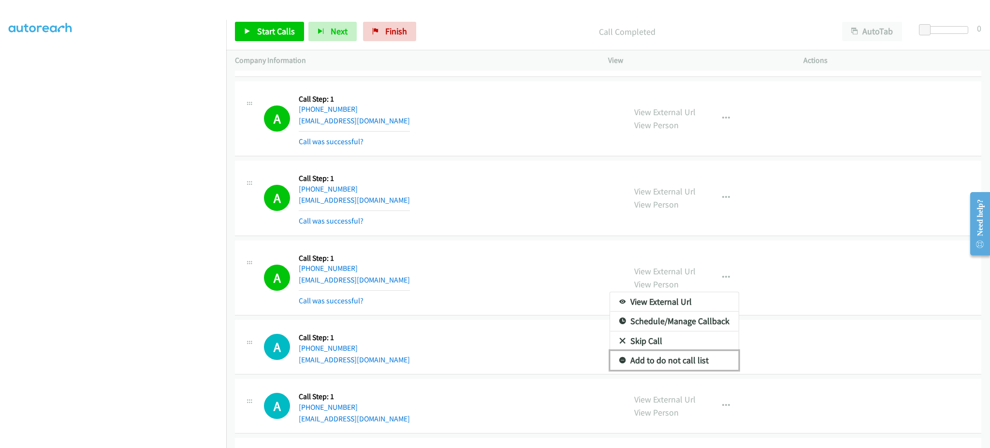
click at [706, 357] on link "Add to do not call list" at bounding box center [674, 359] width 129 height 19
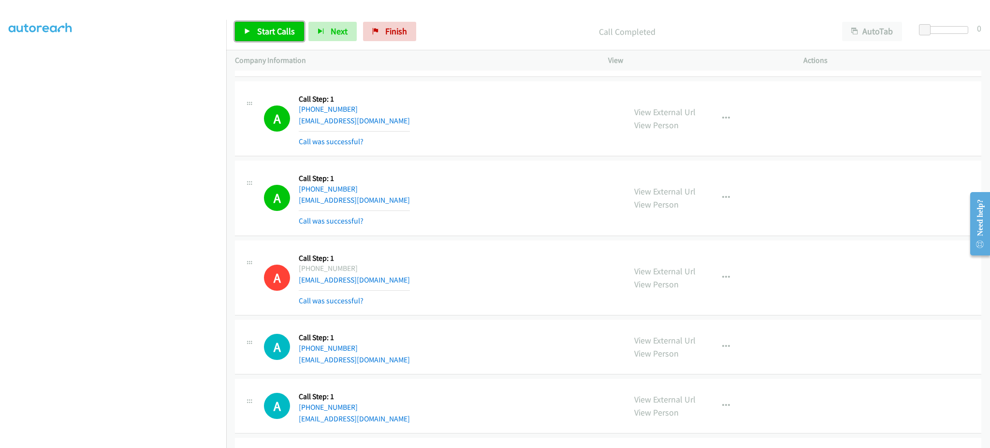
click at [289, 34] on span "Start Calls" at bounding box center [276, 31] width 38 height 11
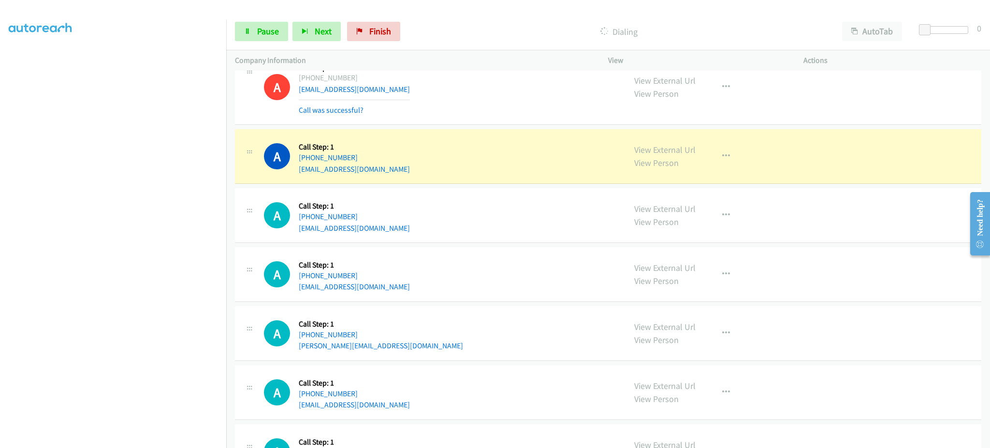
scroll to position [2451, 0]
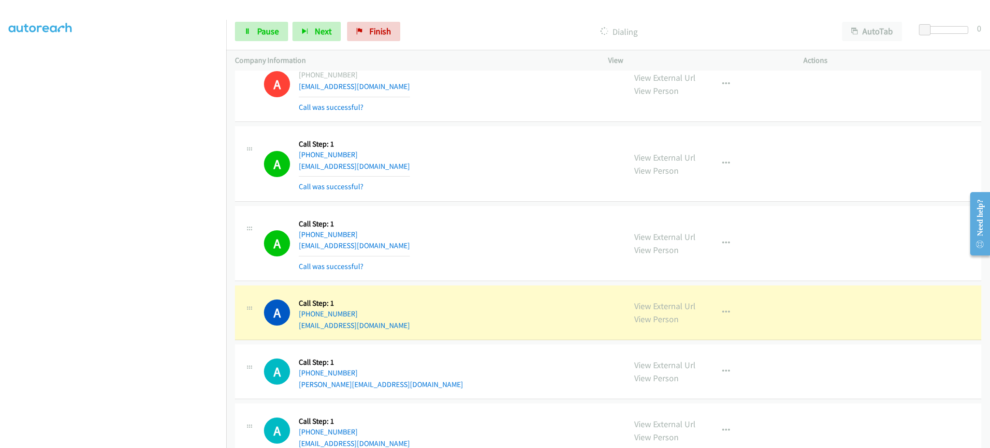
click at [250, 42] on div "Start Calls Pause Next Finish Dialing AutoTab AutoTab 0" at bounding box center [608, 31] width 764 height 37
click at [250, 33] on icon at bounding box center [247, 32] width 7 height 7
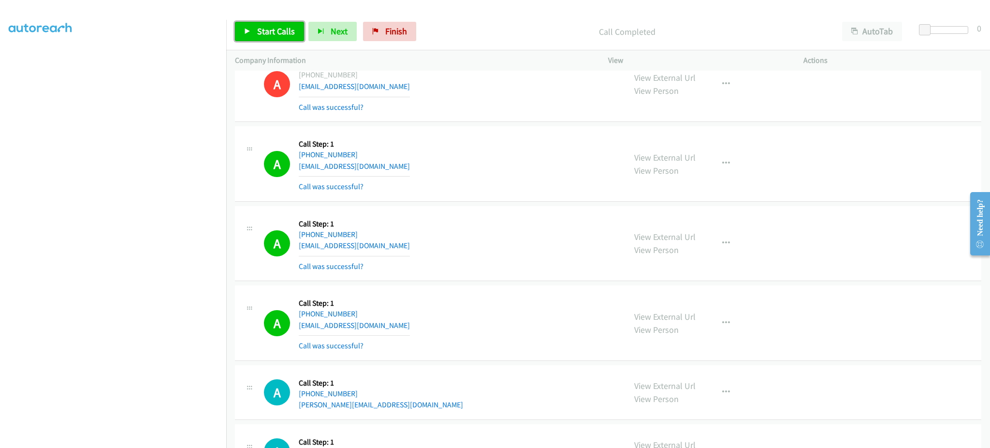
click at [253, 27] on link "Start Calls" at bounding box center [269, 31] width 69 height 19
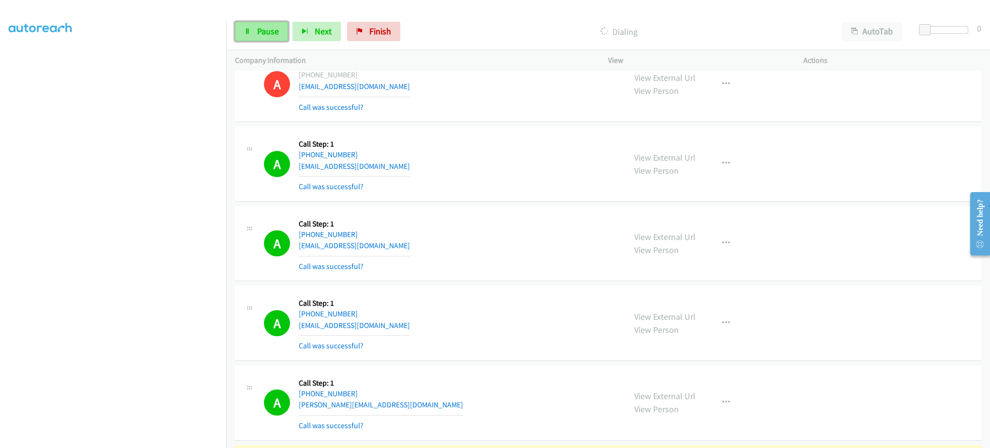
click at [259, 26] on span "Pause" at bounding box center [268, 31] width 22 height 11
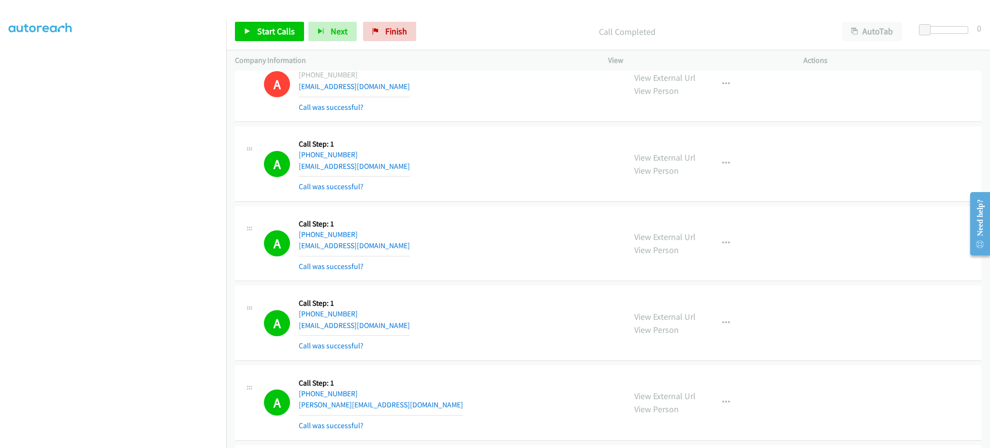
click at [283, 43] on div "Start Calls Pause Next Finish Call Completed AutoTab AutoTab 0" at bounding box center [608, 31] width 764 height 37
click at [294, 25] on link "Start Calls" at bounding box center [269, 31] width 69 height 19
click at [249, 30] on icon at bounding box center [247, 32] width 7 height 7
click at [263, 28] on span "Start Calls" at bounding box center [276, 31] width 38 height 11
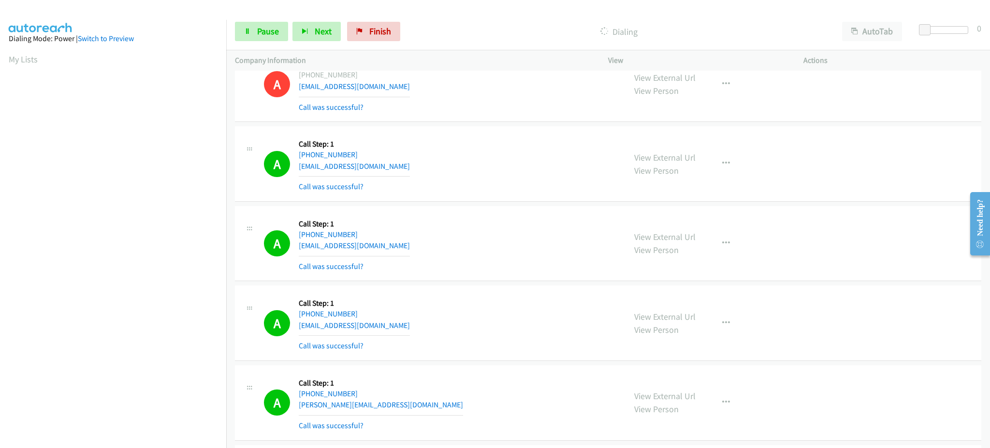
scroll to position [97, 2]
click at [277, 35] on span "Pause" at bounding box center [268, 31] width 22 height 11
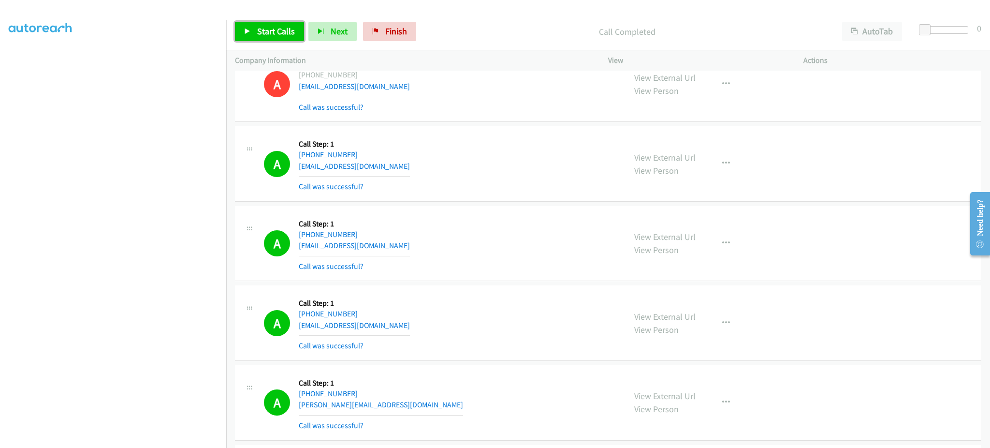
click at [267, 31] on span "Start Calls" at bounding box center [276, 31] width 38 height 11
click at [273, 38] on link "Pause" at bounding box center [261, 31] width 53 height 19
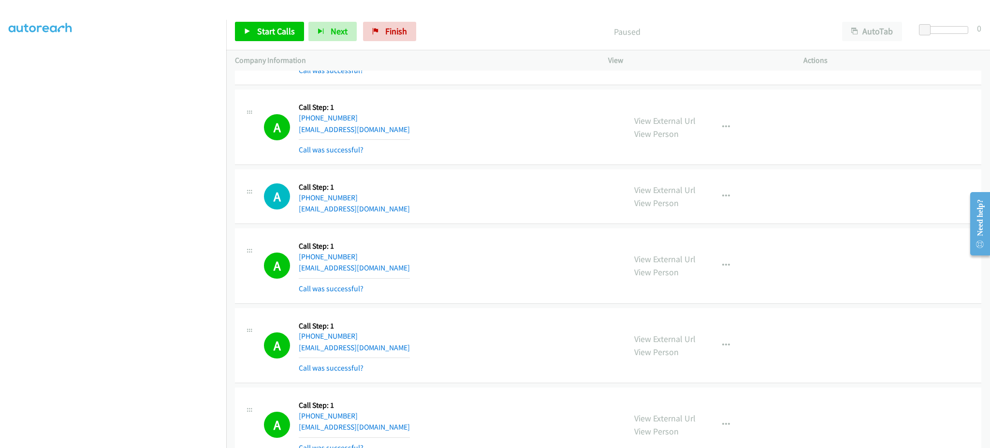
scroll to position [3417, 0]
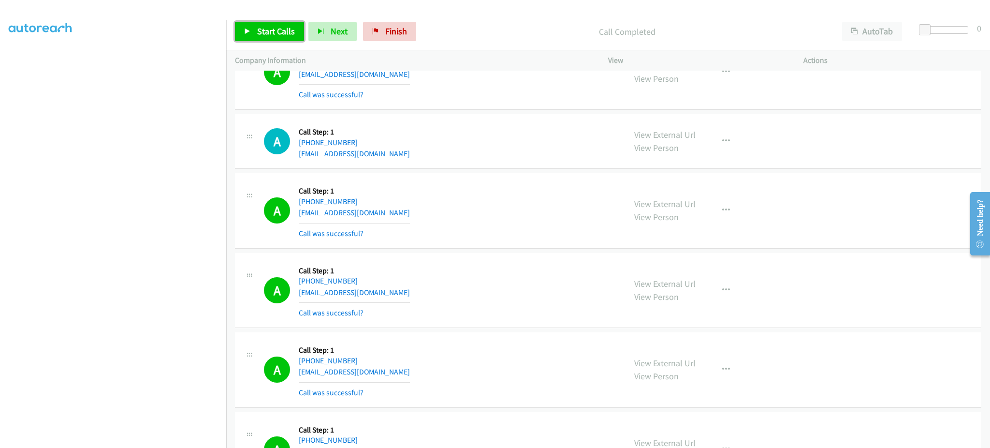
drag, startPoint x: 271, startPoint y: 32, endPoint x: 361, endPoint y: 136, distance: 137.4
click at [271, 32] on span "Start Calls" at bounding box center [276, 31] width 38 height 11
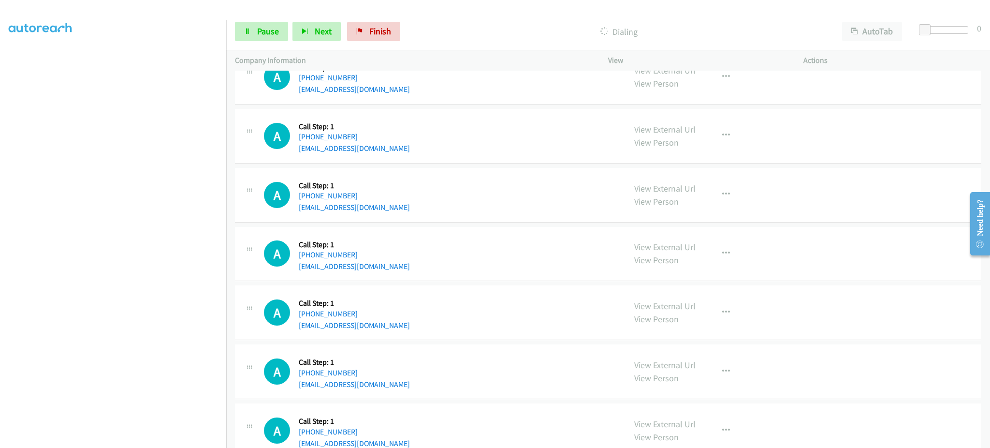
scroll to position [3804, 0]
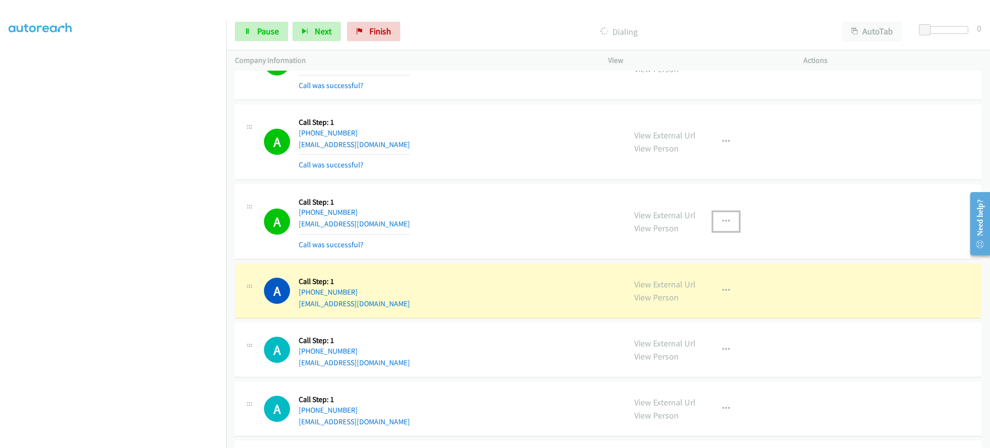
click at [713, 224] on button "button" at bounding box center [726, 221] width 26 height 19
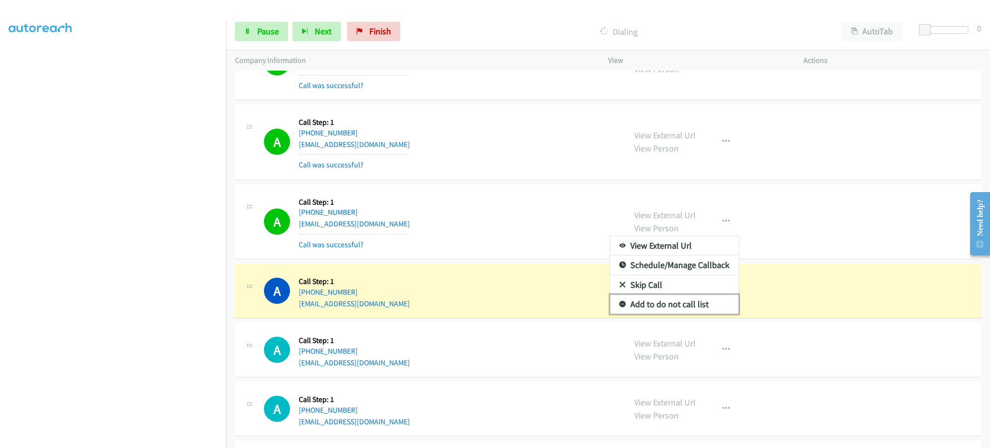
click at [682, 312] on link "Add to do not call list" at bounding box center [674, 303] width 129 height 19
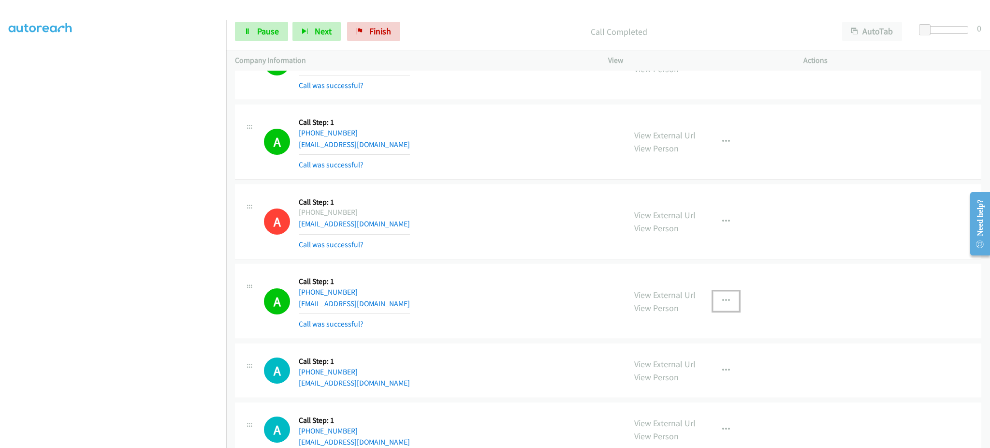
click at [725, 302] on button "button" at bounding box center [726, 300] width 26 height 19
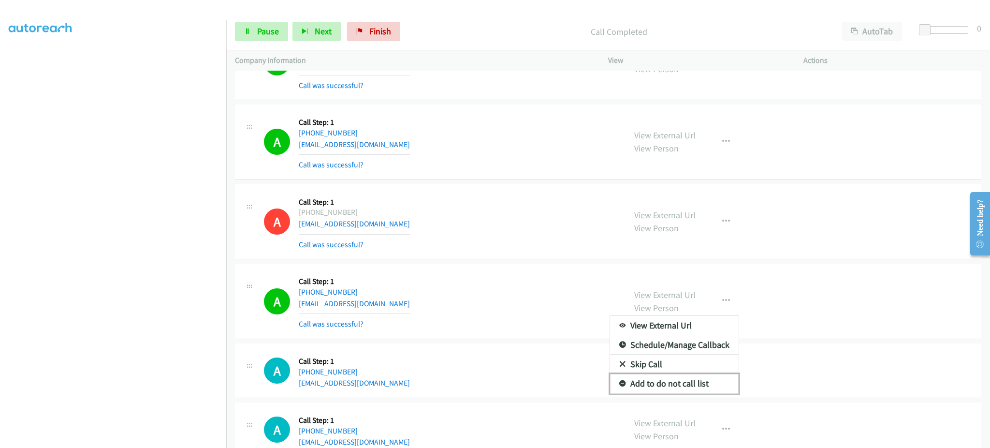
click at [693, 384] on link "Add to do not call list" at bounding box center [674, 383] width 129 height 19
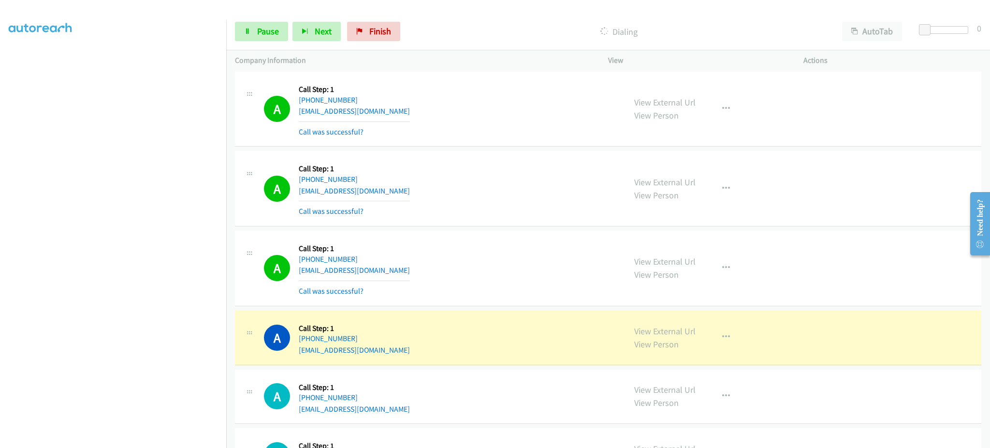
scroll to position [4191, 0]
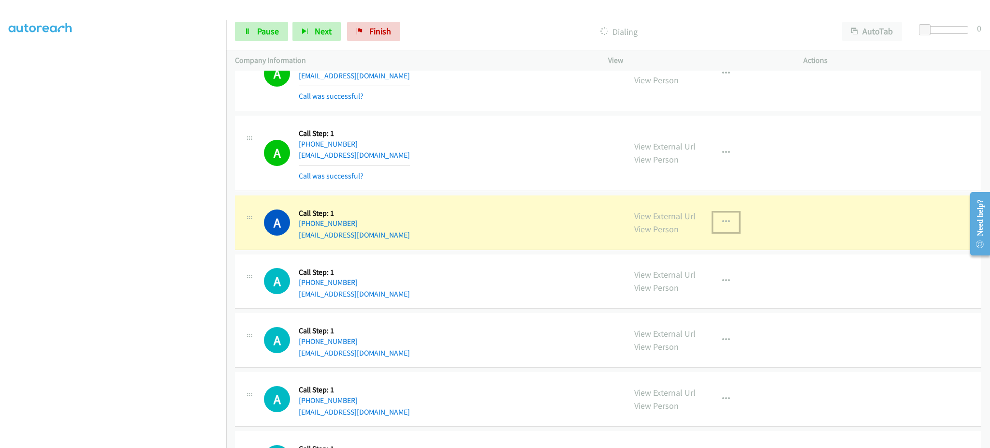
click at [727, 232] on button "button" at bounding box center [726, 221] width 26 height 19
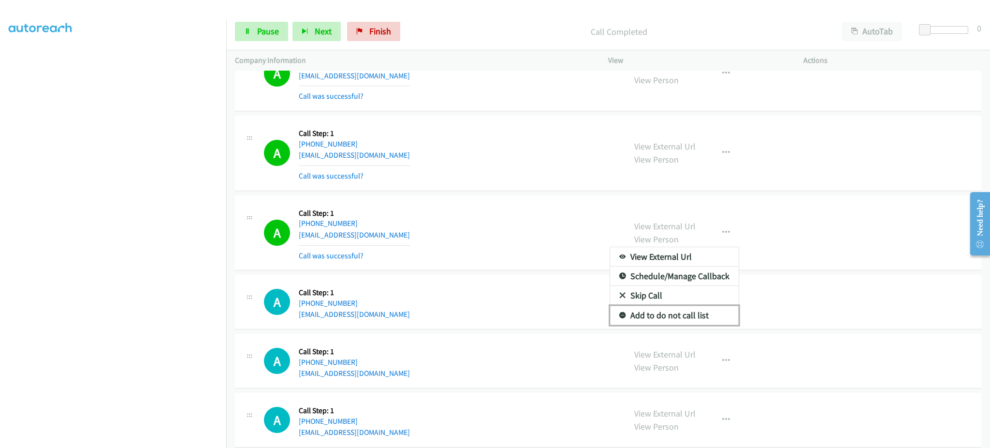
click at [685, 315] on link "Add to do not call list" at bounding box center [674, 314] width 129 height 19
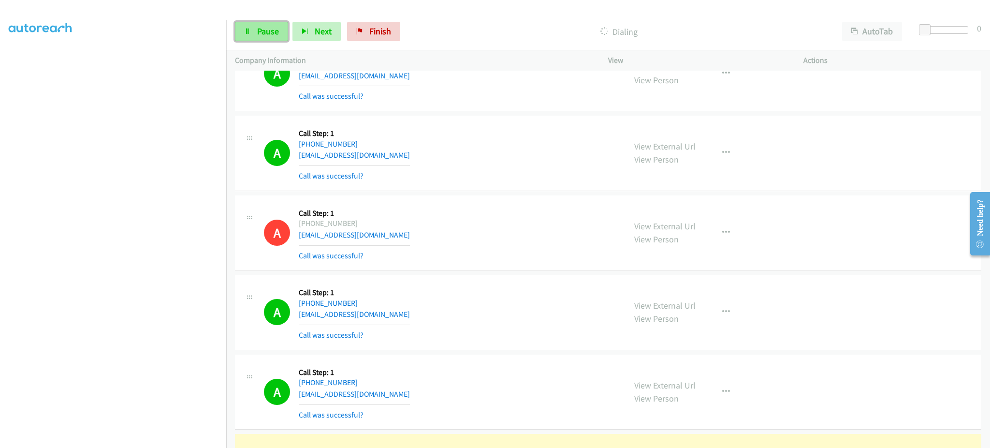
click at [254, 33] on link "Pause" at bounding box center [261, 31] width 53 height 19
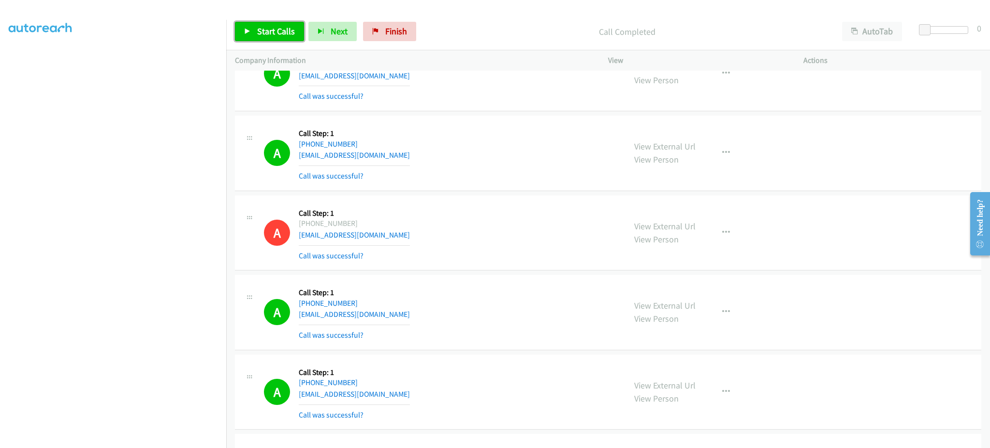
click at [267, 30] on span "Start Calls" at bounding box center [276, 31] width 38 height 11
click at [260, 30] on span "Pause" at bounding box center [268, 31] width 22 height 11
click at [287, 36] on span "Start Calls" at bounding box center [276, 31] width 38 height 11
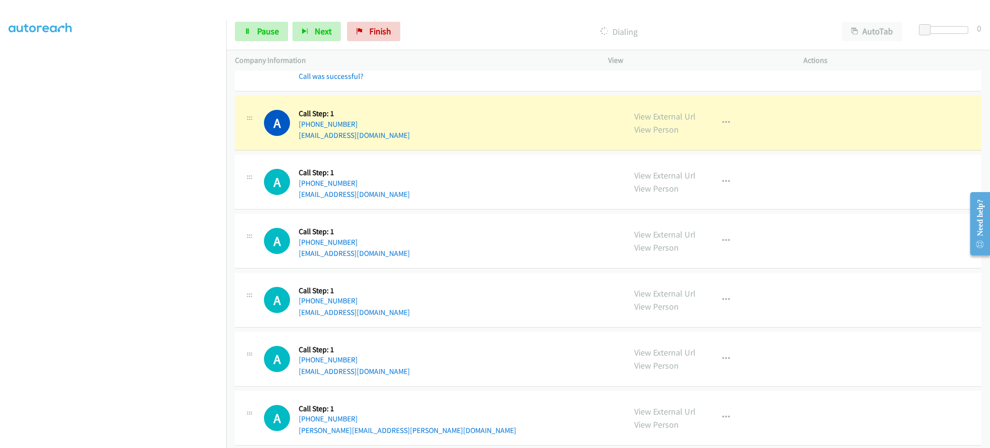
scroll to position [4771, 0]
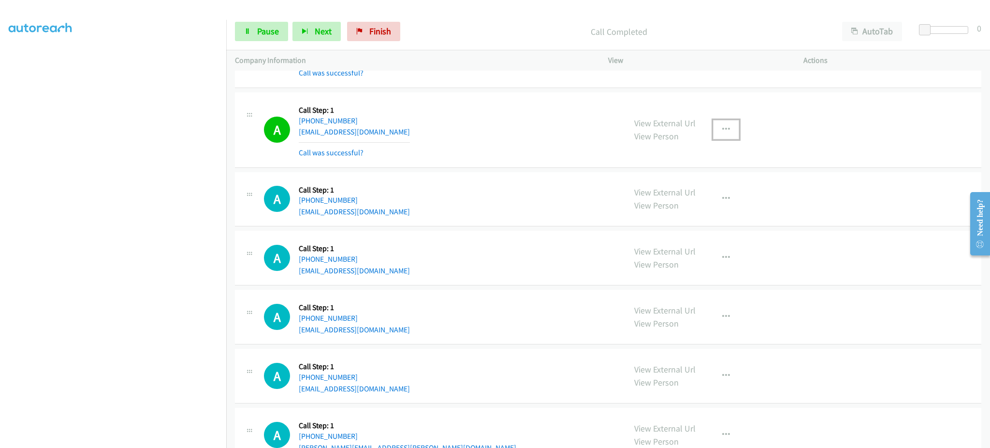
click at [722, 127] on icon "button" at bounding box center [726, 130] width 8 height 8
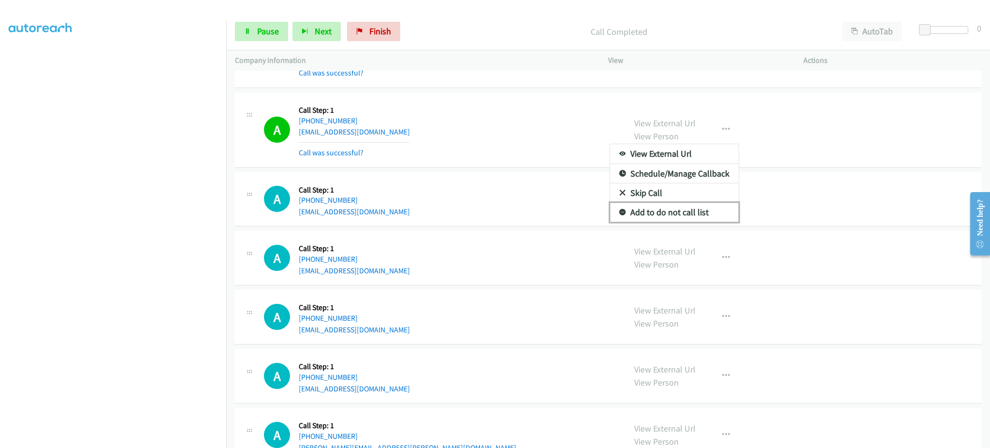
click at [693, 209] on link "Add to do not call list" at bounding box center [674, 212] width 129 height 19
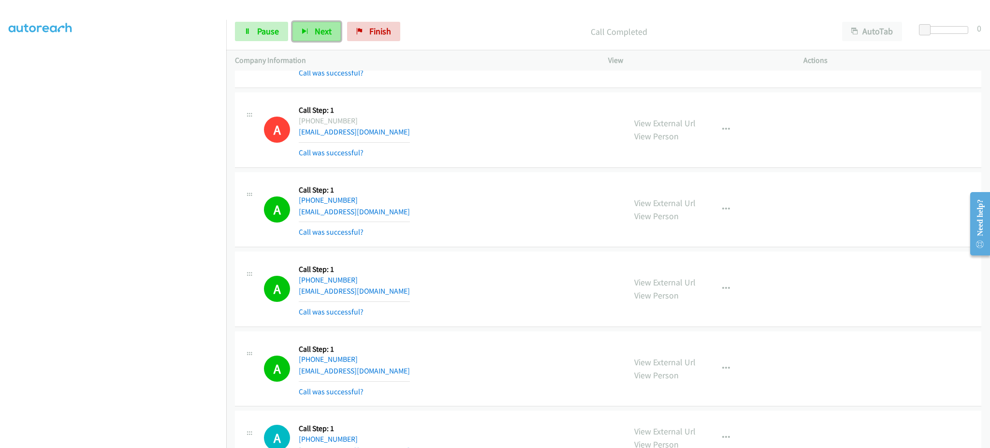
click at [331, 29] on button "Next" at bounding box center [316, 31] width 48 height 19
click at [283, 42] on div "Start Calls Pause Next Finish Call Completed AutoTab AutoTab 0" at bounding box center [608, 31] width 764 height 37
click at [276, 38] on link "Pause" at bounding box center [261, 31] width 53 height 19
click at [274, 36] on span "Start Calls" at bounding box center [276, 31] width 38 height 11
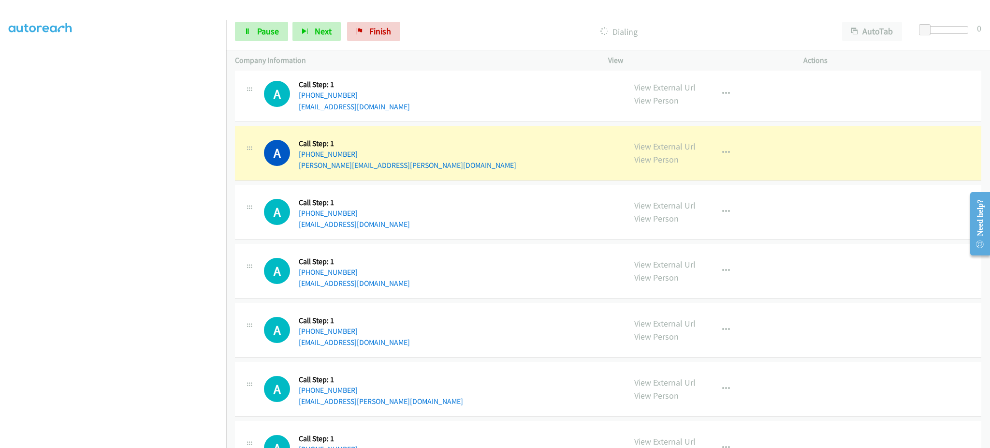
scroll to position [5157, 0]
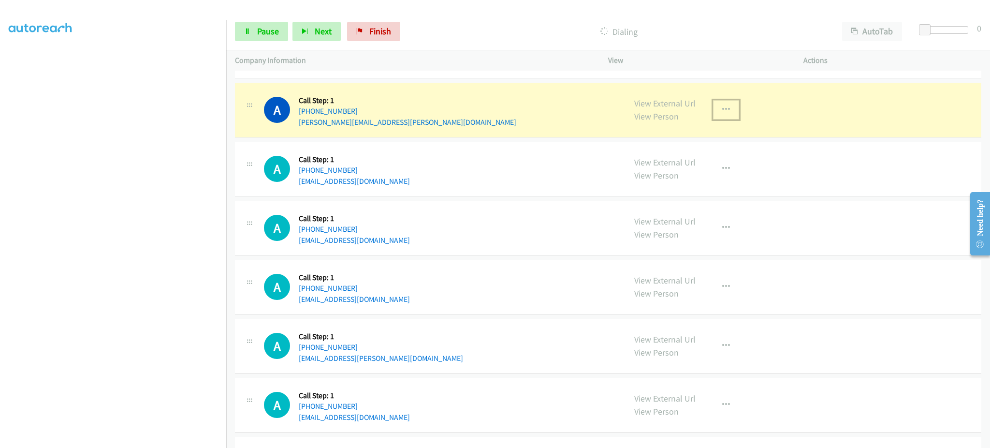
click at [724, 119] on button "button" at bounding box center [726, 109] width 26 height 19
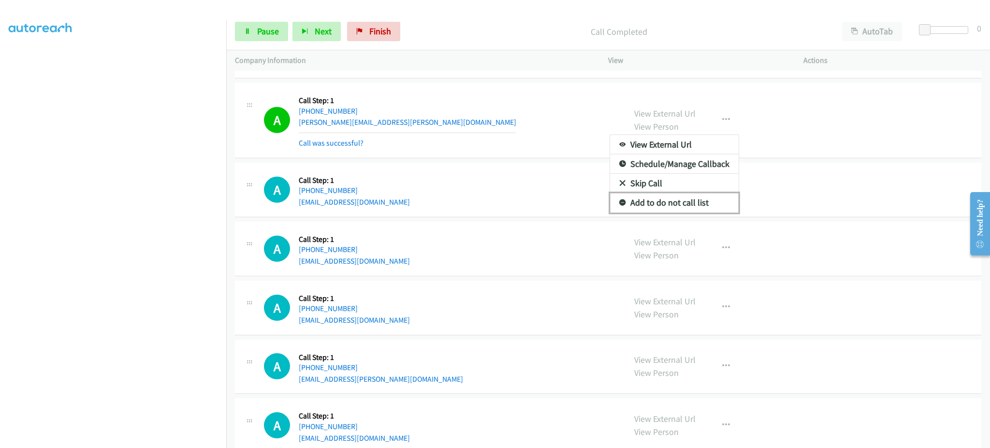
click at [708, 212] on link "Add to do not call list" at bounding box center [674, 202] width 129 height 19
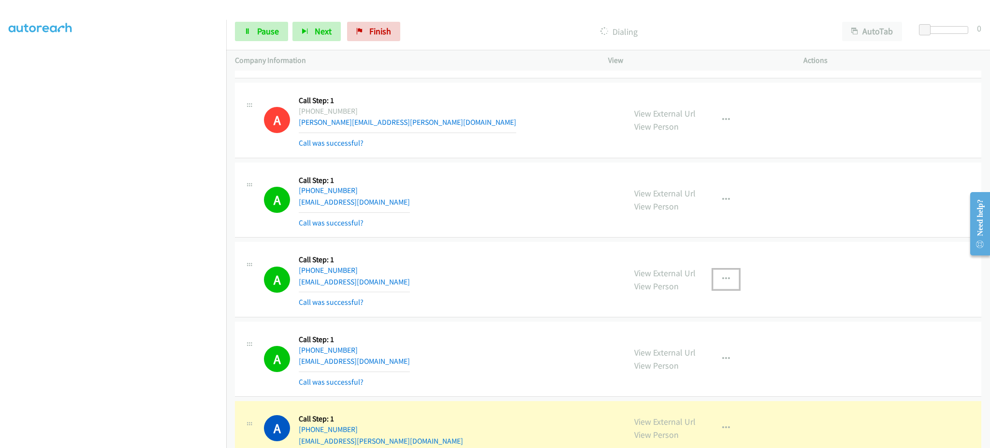
click at [723, 283] on icon "button" at bounding box center [726, 279] width 8 height 8
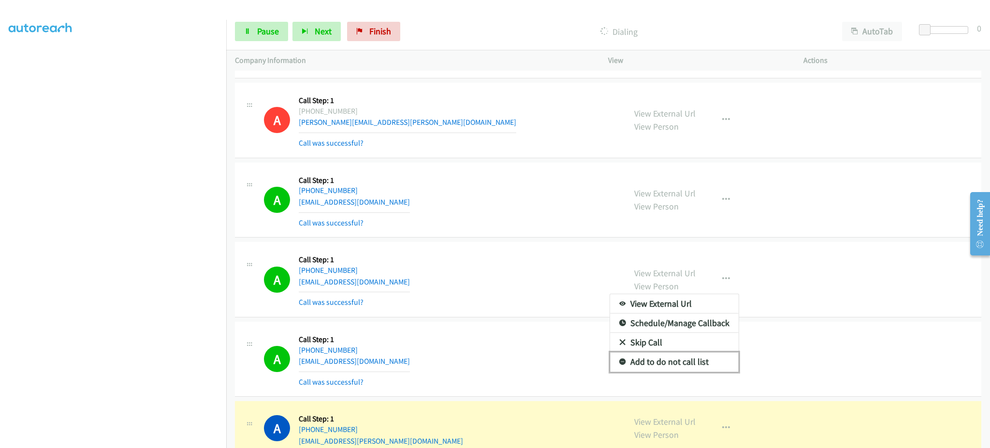
click at [705, 366] on link "Add to do not call list" at bounding box center [674, 361] width 129 height 19
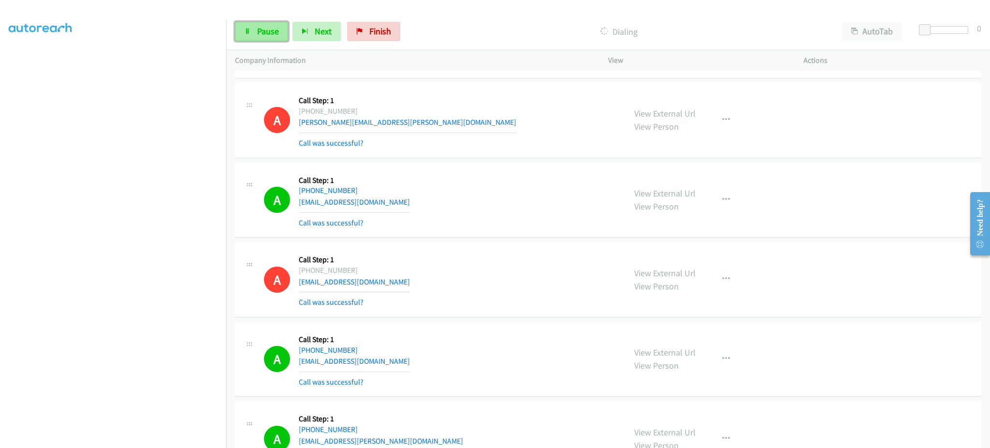
click at [277, 41] on link "Pause" at bounding box center [261, 31] width 53 height 19
click at [257, 38] on link "Start Calls" at bounding box center [269, 31] width 69 height 19
drag, startPoint x: 271, startPoint y: 34, endPoint x: 286, endPoint y: 9, distance: 29.7
click at [271, 34] on span "Pause" at bounding box center [268, 31] width 22 height 11
click at [292, 27] on span "Start Calls" at bounding box center [276, 31] width 38 height 11
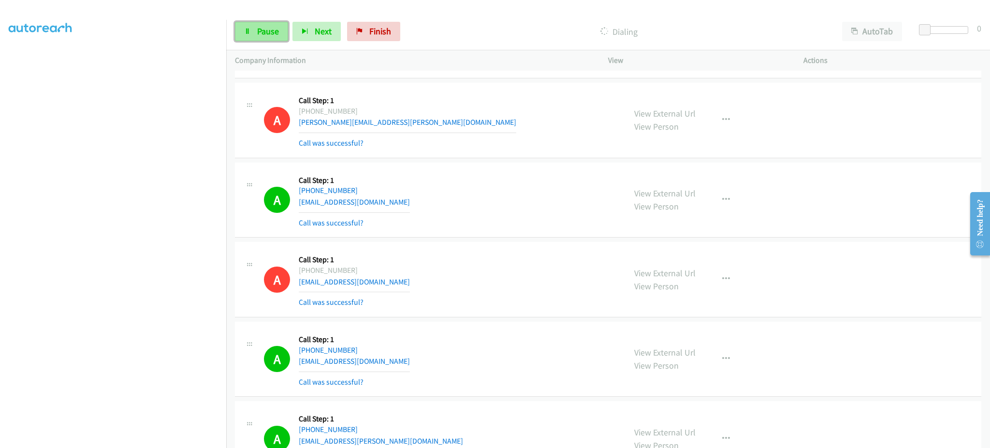
click at [267, 37] on link "Pause" at bounding box center [261, 31] width 53 height 19
click at [271, 29] on span "Start Calls" at bounding box center [276, 31] width 38 height 11
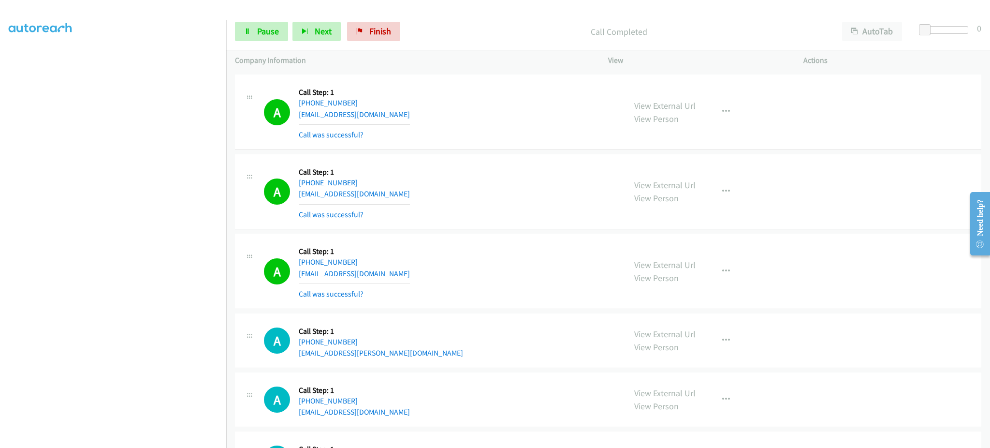
scroll to position [6124, 0]
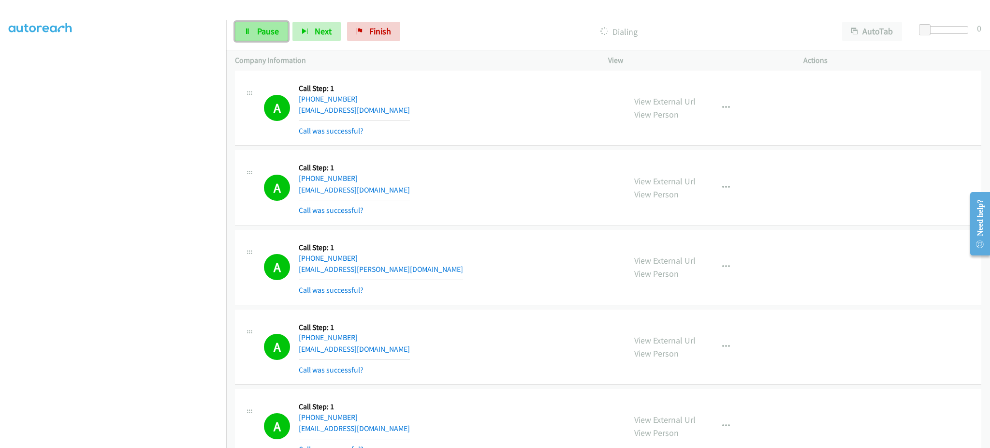
click at [272, 26] on span "Pause" at bounding box center [268, 31] width 22 height 11
click at [269, 28] on span "Start Calls" at bounding box center [276, 31] width 38 height 11
click at [247, 38] on link "Pause" at bounding box center [261, 31] width 53 height 19
click at [260, 26] on span "Start Calls" at bounding box center [276, 31] width 38 height 11
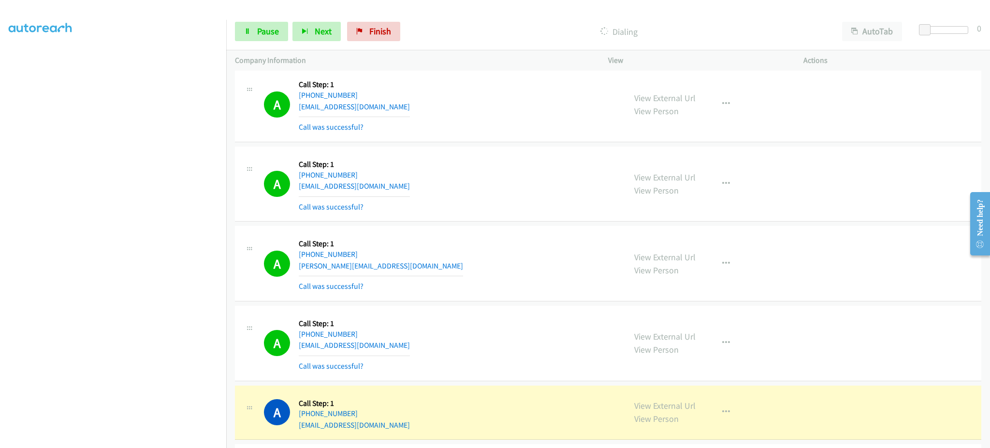
scroll to position [6601, 0]
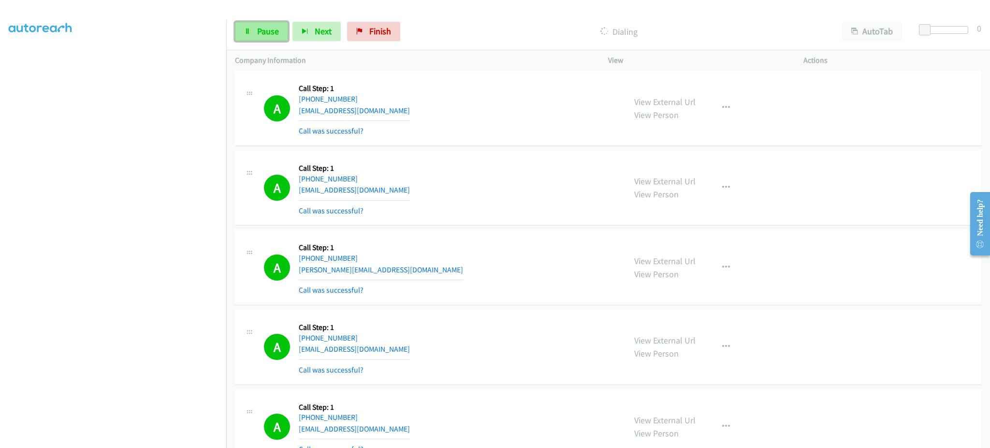
click at [274, 38] on link "Pause" at bounding box center [261, 31] width 53 height 19
click at [262, 30] on span "Start Calls" at bounding box center [276, 31] width 38 height 11
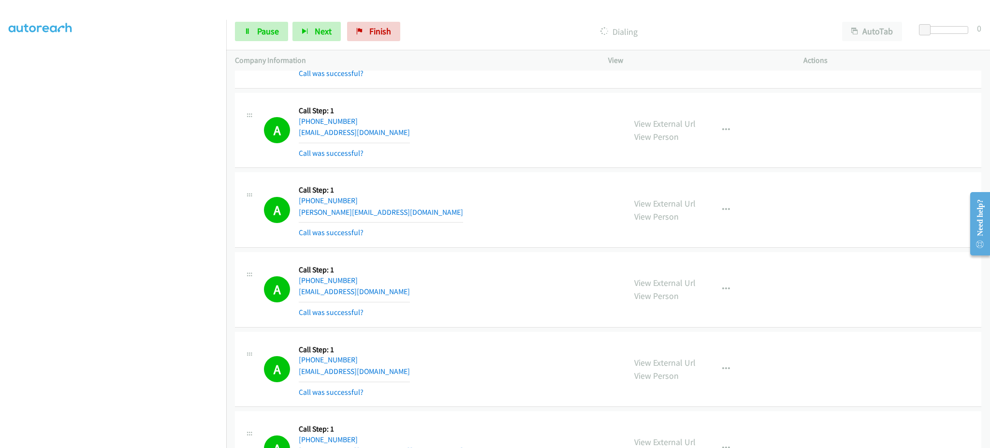
scroll to position [7568, 0]
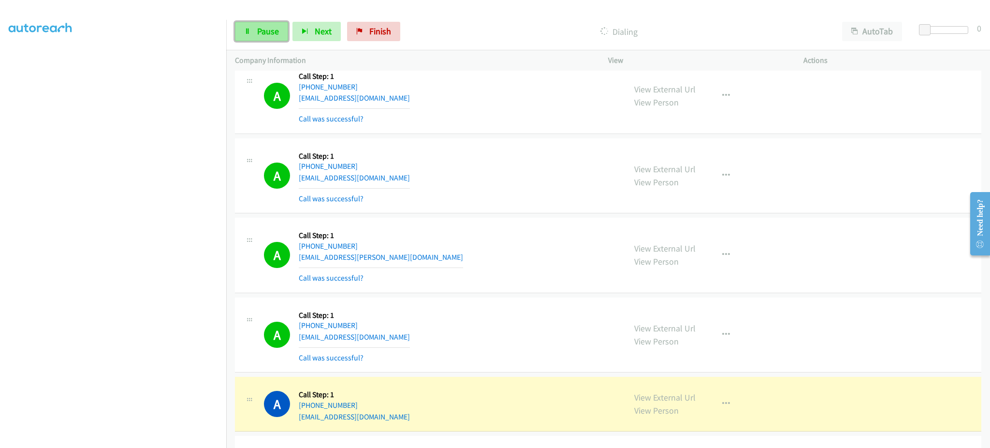
click at [256, 32] on link "Pause" at bounding box center [261, 31] width 53 height 19
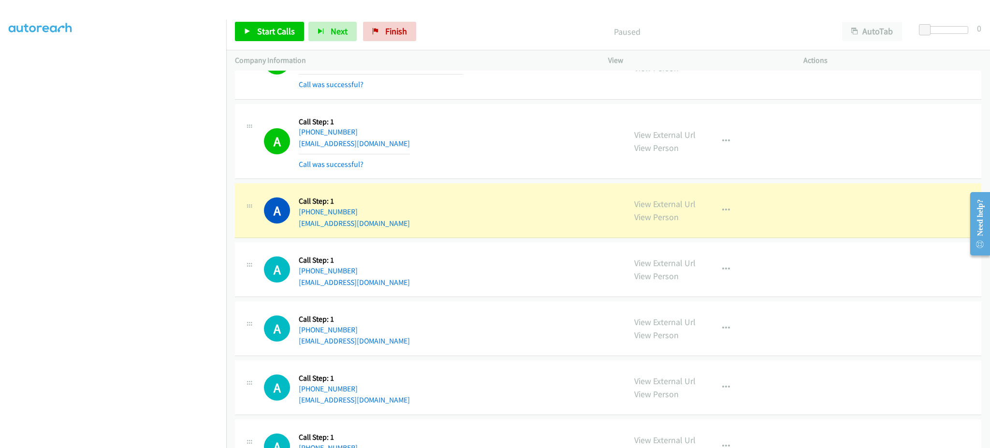
scroll to position [7564, 0]
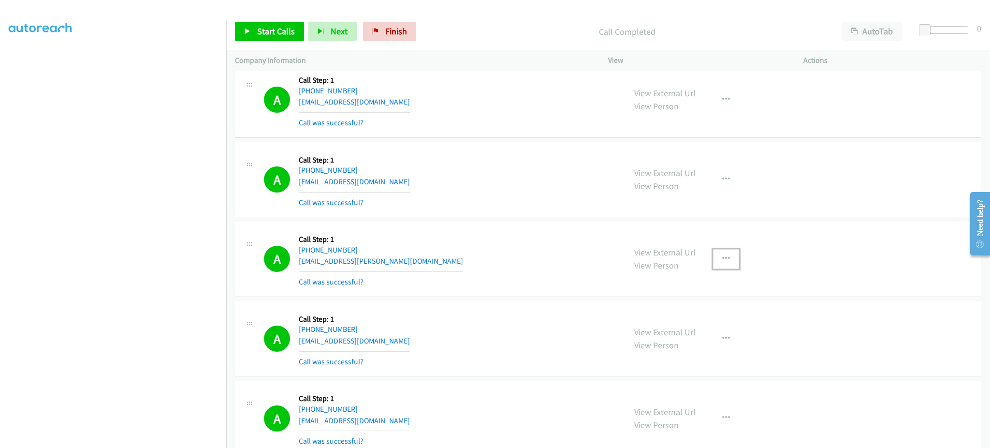
click at [722, 261] on icon "button" at bounding box center [726, 259] width 8 height 8
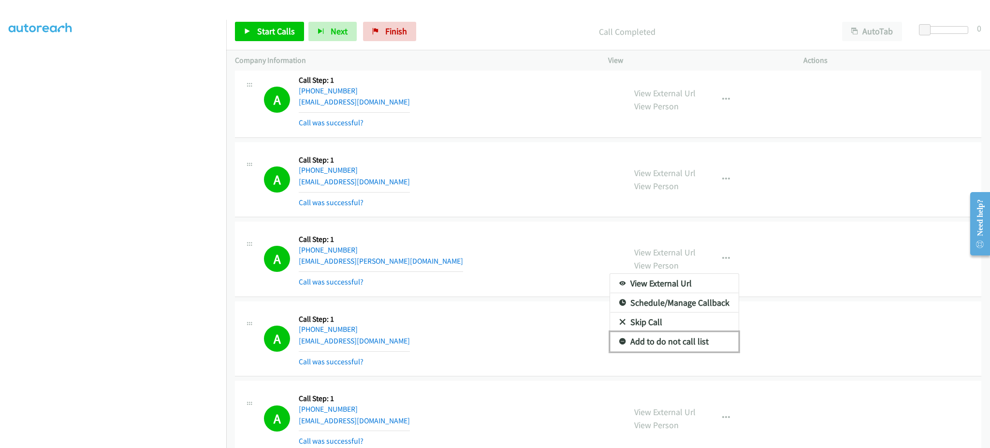
click at [704, 346] on link "Add to do not call list" at bounding box center [674, 341] width 129 height 19
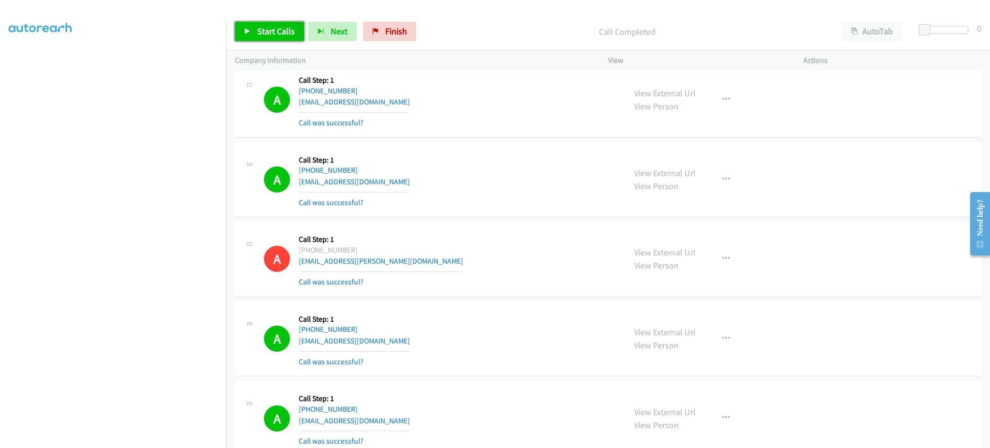
click at [287, 31] on span "Start Calls" at bounding box center [276, 31] width 38 height 11
click at [625, 276] on div "View External Url View Person View External Url Email Schedule/Manage Callback …" at bounding box center [727, 259] width 204 height 58
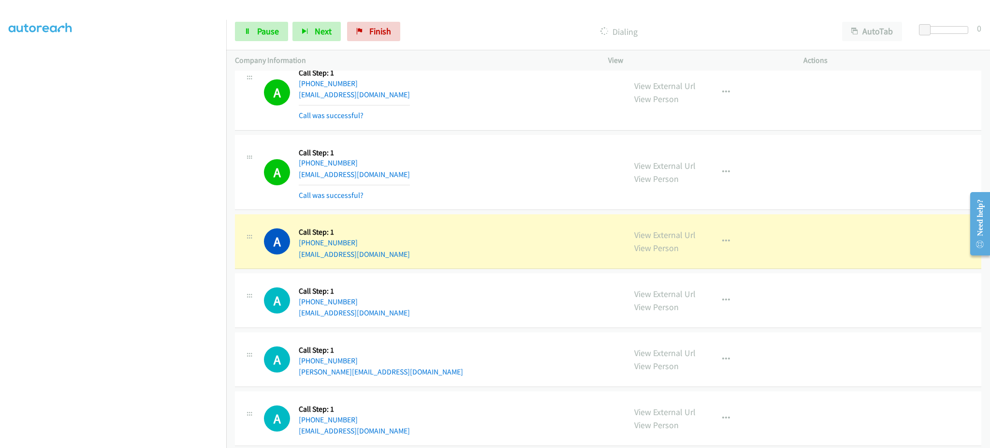
scroll to position [8337, 0]
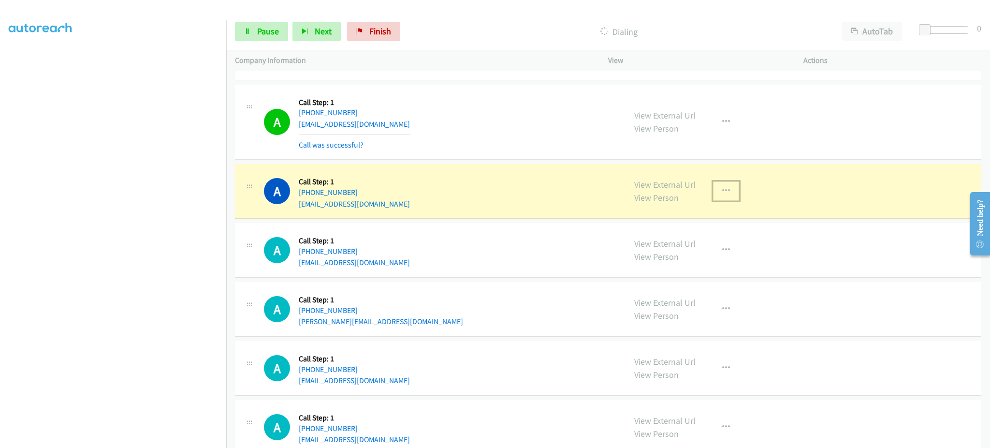
click at [730, 195] on button "button" at bounding box center [726, 190] width 26 height 19
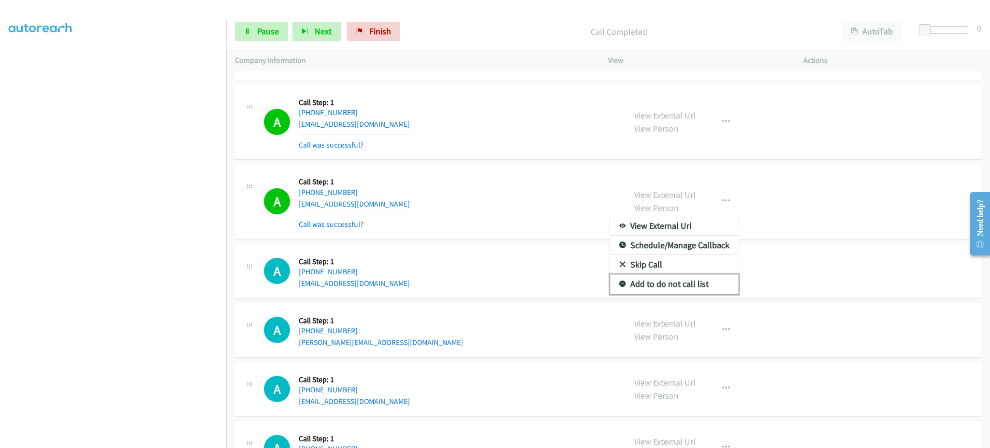
click at [701, 285] on link "Add to do not call list" at bounding box center [674, 283] width 129 height 19
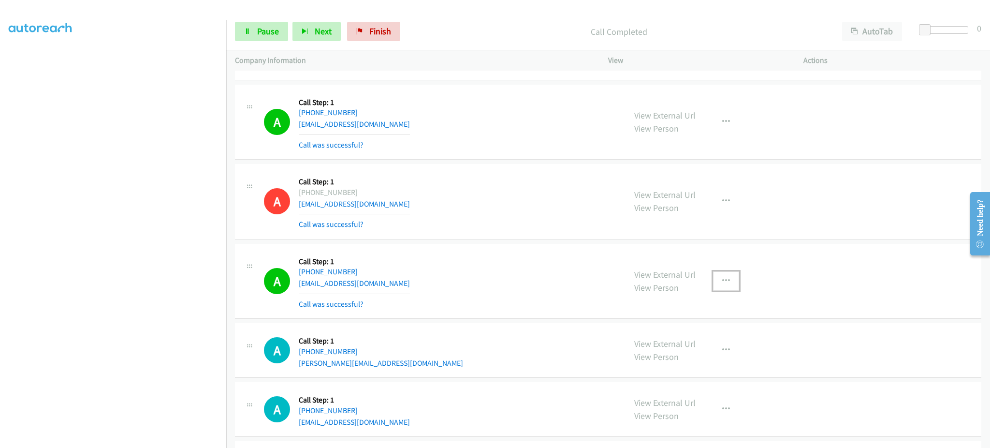
click at [722, 285] on icon "button" at bounding box center [726, 281] width 8 height 8
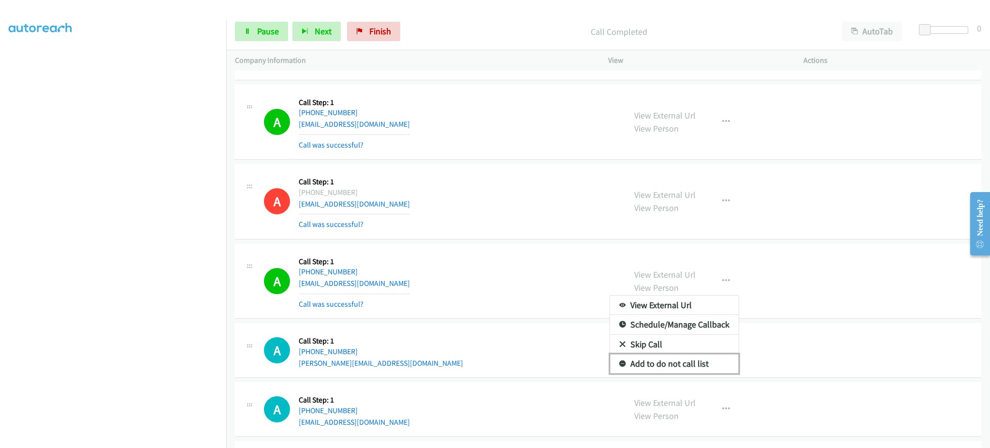
click at [702, 368] on link "Add to do not call list" at bounding box center [674, 363] width 129 height 19
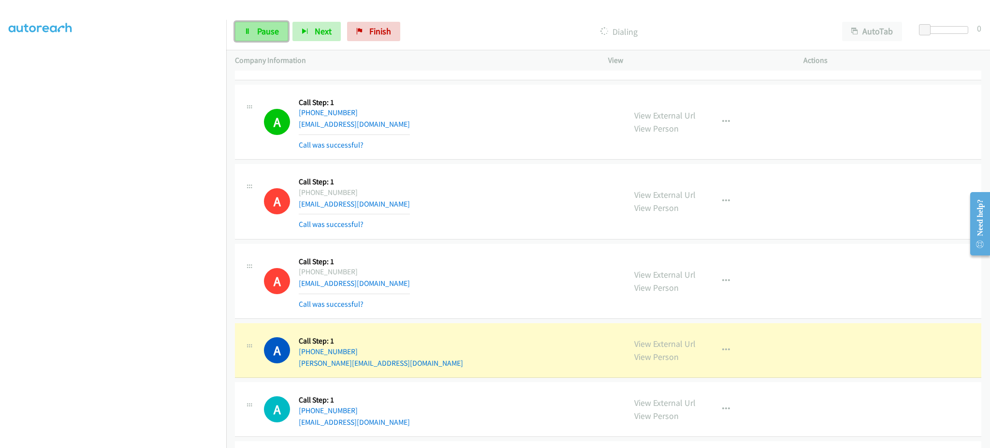
click at [269, 38] on link "Pause" at bounding box center [261, 31] width 53 height 19
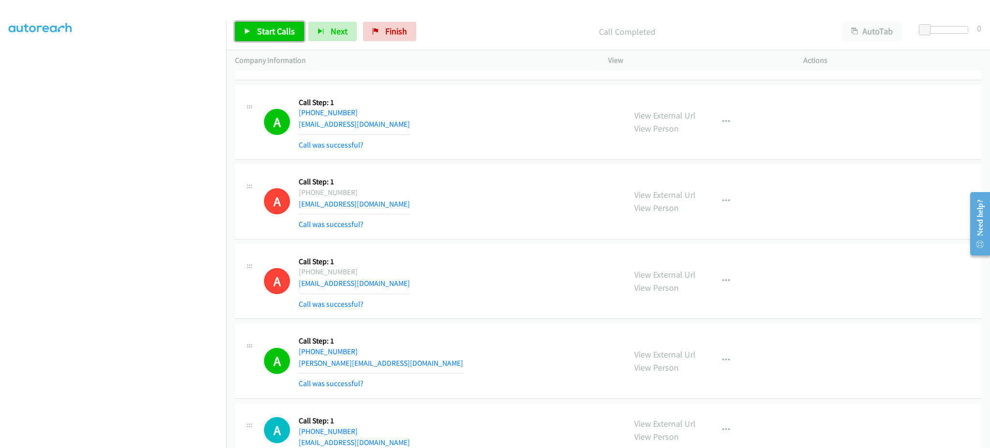
drag, startPoint x: 262, startPoint y: 29, endPoint x: 305, endPoint y: 87, distance: 72.5
click at [262, 29] on span "Start Calls" at bounding box center [276, 31] width 38 height 11
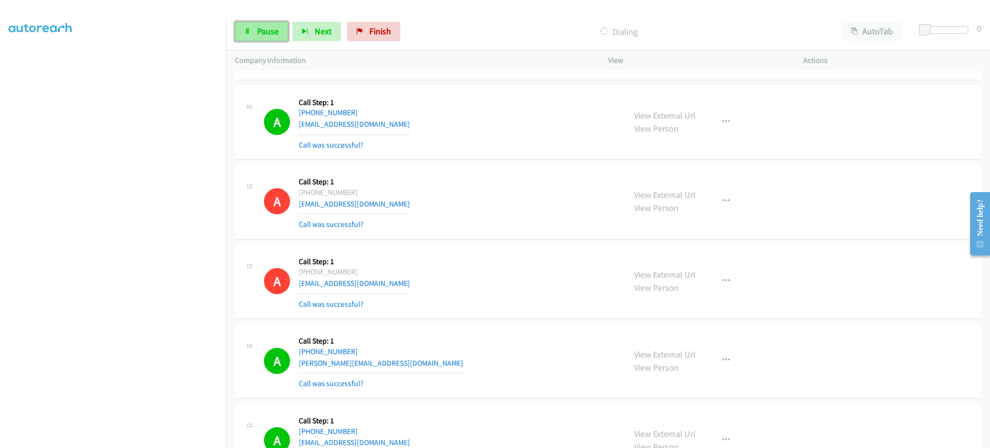
click at [268, 26] on span "Pause" at bounding box center [268, 31] width 22 height 11
click at [284, 19] on div "Start Calls Pause Next Finish Call Completed AutoTab AutoTab 0" at bounding box center [608, 31] width 764 height 37
click at [284, 23] on link "Start Calls" at bounding box center [269, 31] width 69 height 19
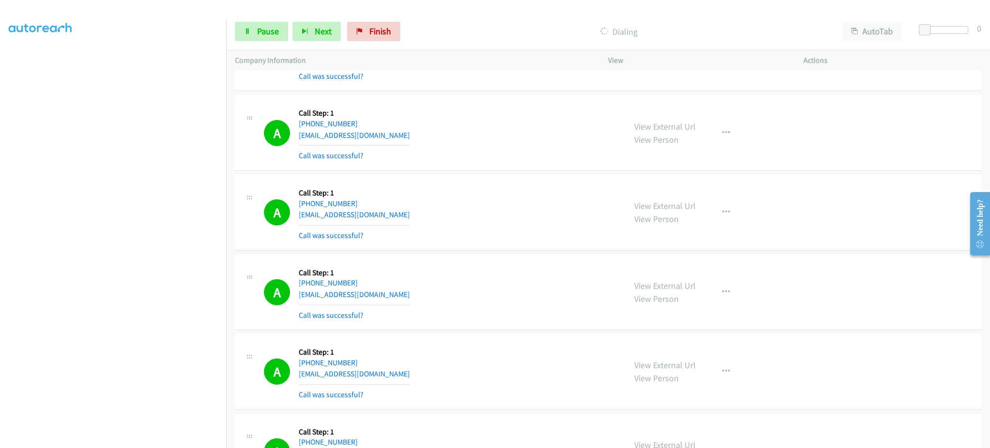
scroll to position [9220, 0]
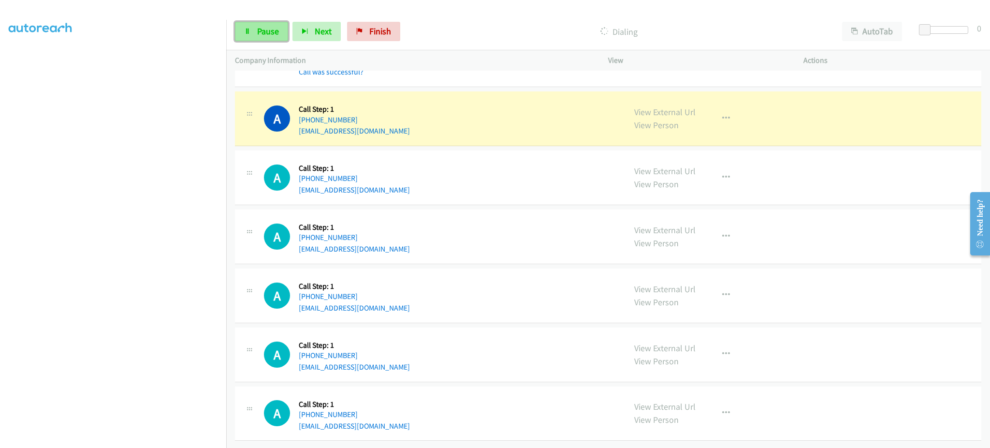
click at [280, 33] on link "Pause" at bounding box center [261, 31] width 53 height 19
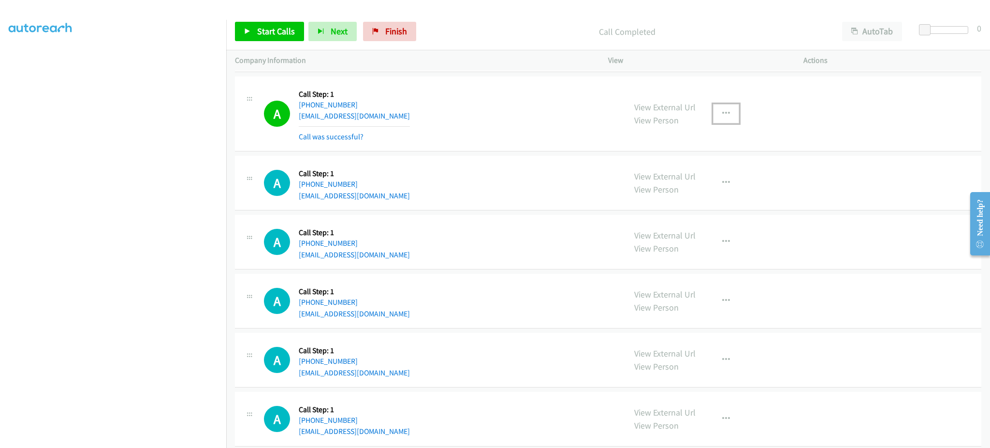
click at [729, 116] on button "button" at bounding box center [726, 113] width 26 height 19
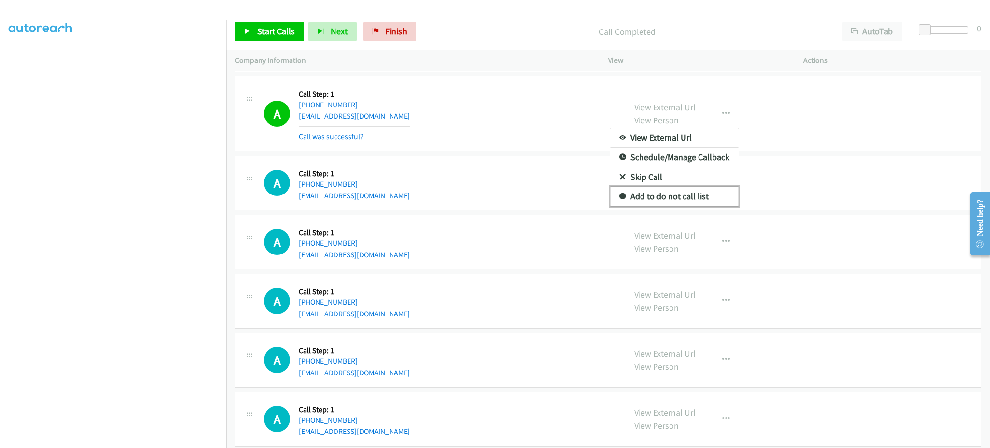
click at [694, 202] on link "Add to do not call list" at bounding box center [674, 196] width 129 height 19
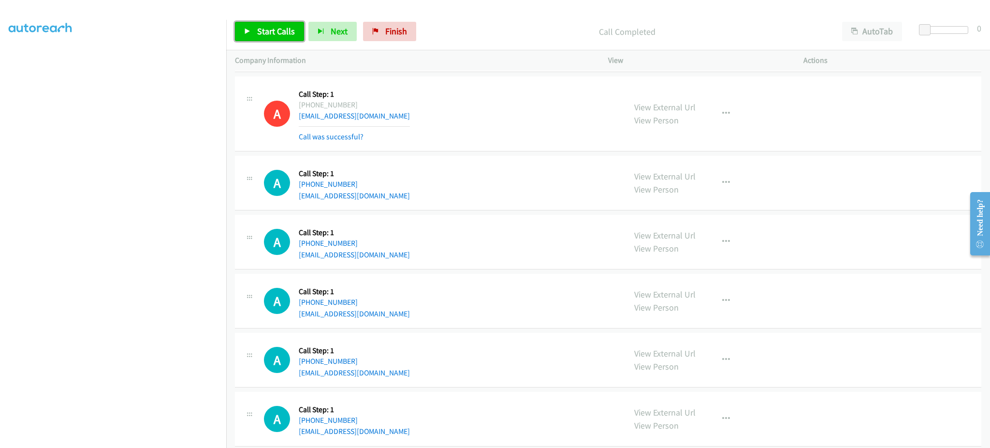
click at [282, 22] on link "Start Calls" at bounding box center [269, 31] width 69 height 19
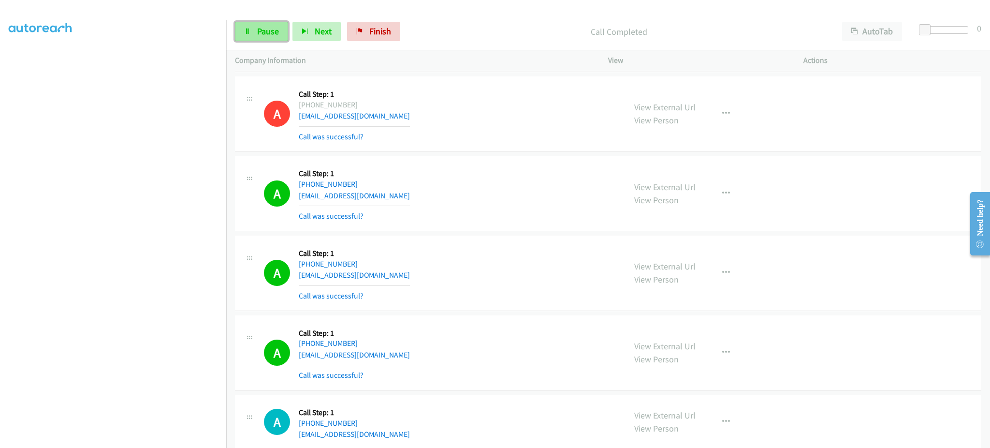
click at [266, 33] on span "Pause" at bounding box center [268, 31] width 22 height 11
drag, startPoint x: 274, startPoint y: 27, endPoint x: 305, endPoint y: 26, distance: 30.9
click at [272, 27] on span "Start Calls" at bounding box center [276, 31] width 38 height 11
click at [330, 28] on button "Next" at bounding box center [316, 31] width 48 height 19
click at [260, 31] on span "Pause" at bounding box center [268, 31] width 22 height 11
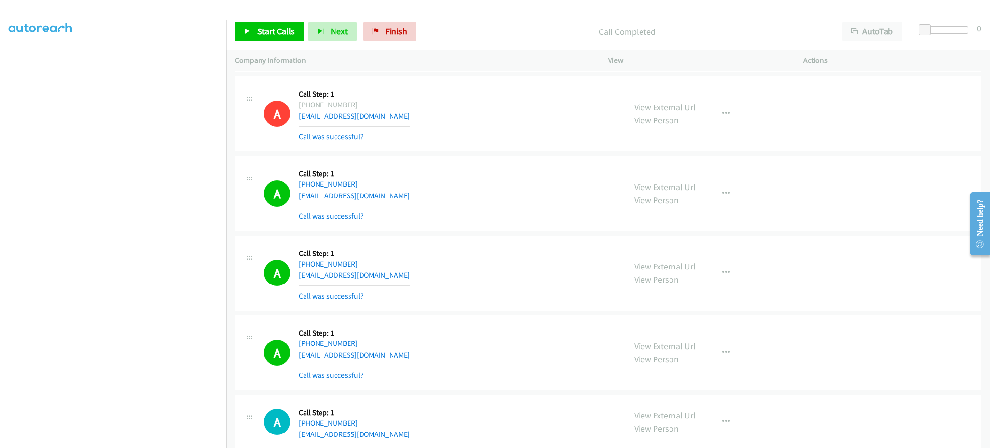
scroll to position [9453, 0]
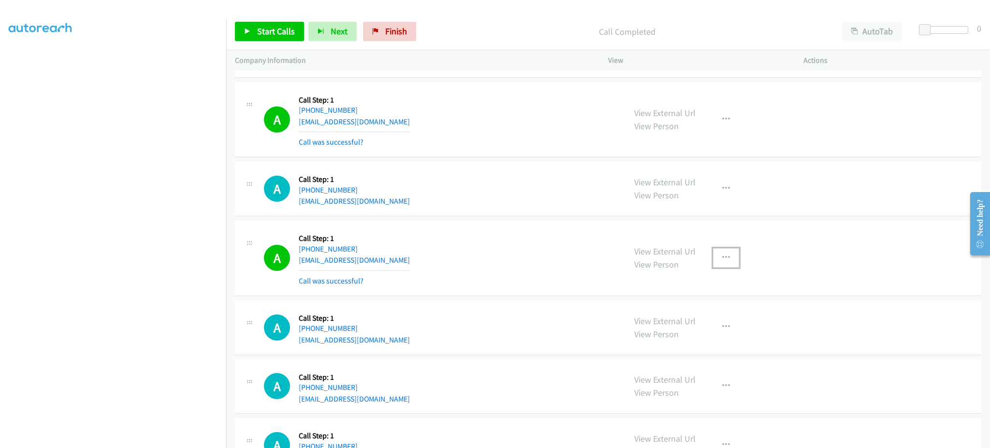
click at [726, 262] on button "button" at bounding box center [726, 257] width 26 height 19
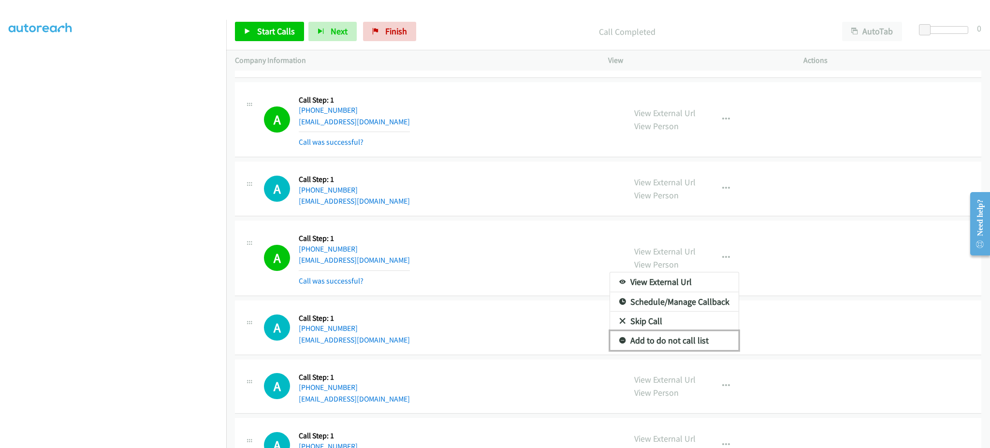
click at [709, 344] on link "Add to do not call list" at bounding box center [674, 340] width 129 height 19
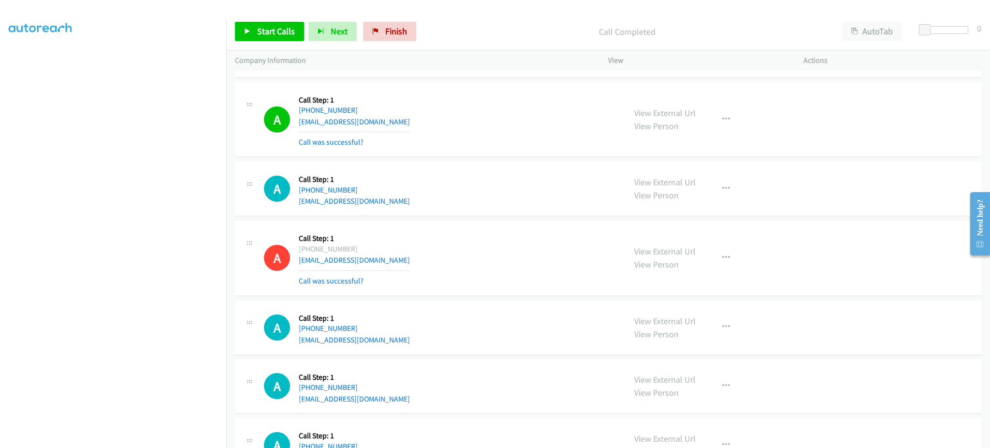
scroll to position [7882, 0]
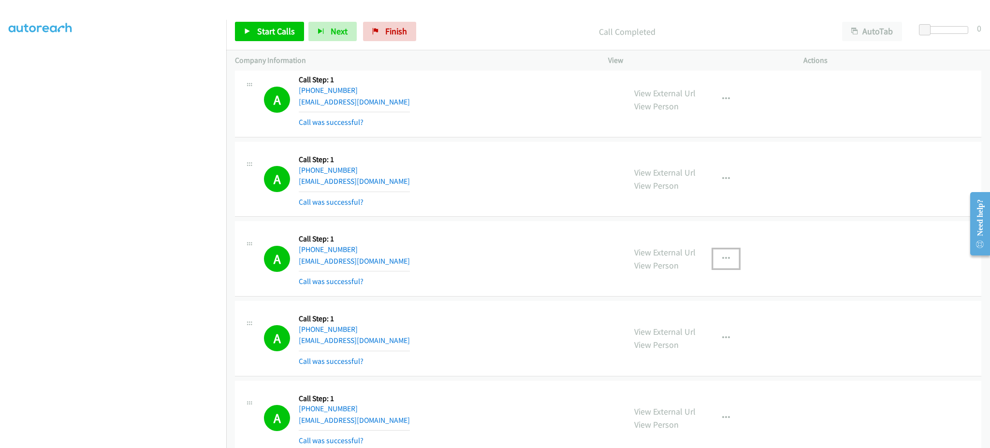
click at [720, 256] on button "button" at bounding box center [726, 258] width 26 height 19
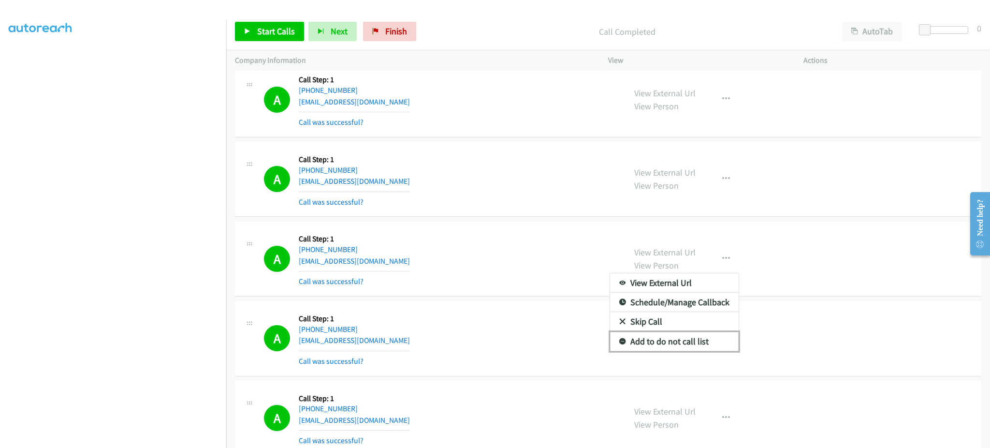
click at [718, 344] on link "Add to do not call list" at bounding box center [674, 341] width 129 height 19
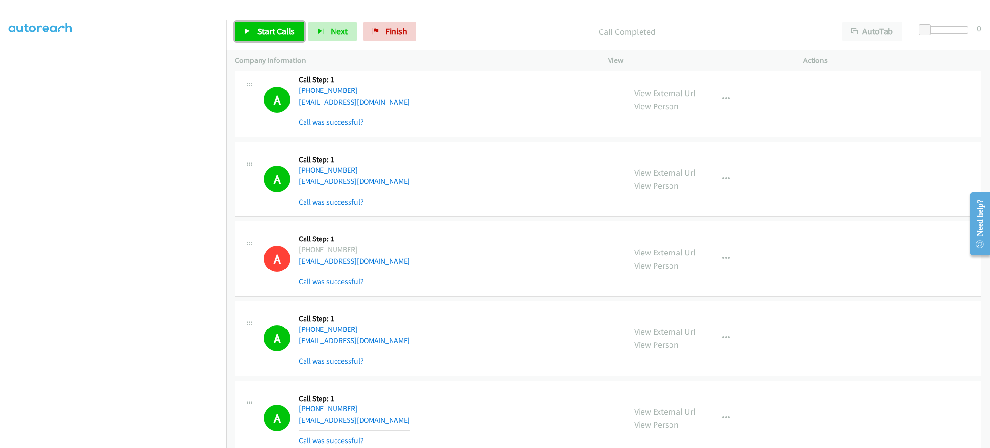
click at [289, 41] on link "Start Calls" at bounding box center [269, 31] width 69 height 19
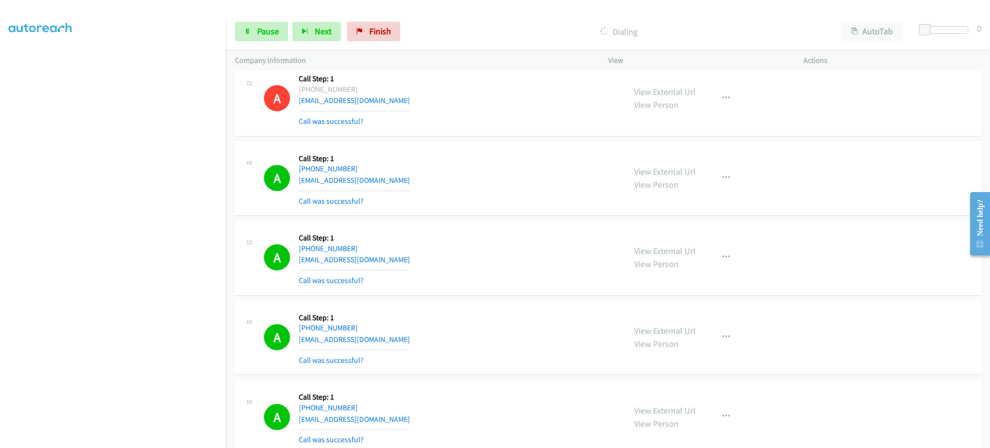
click at [705, 261] on div "View External Url View Person View External Url Email Schedule/Manage Callback …" at bounding box center [727, 258] width 204 height 58
click at [716, 261] on button "button" at bounding box center [726, 256] width 26 height 19
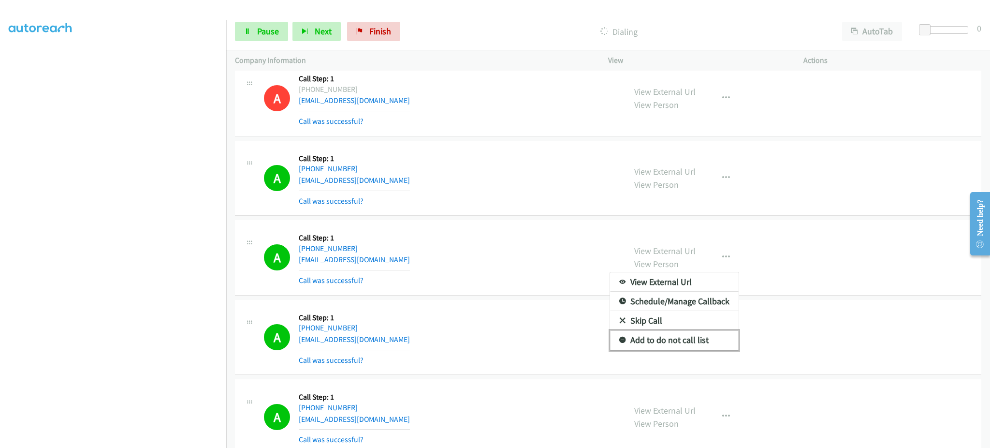
click at [706, 340] on link "Add to do not call list" at bounding box center [674, 339] width 129 height 19
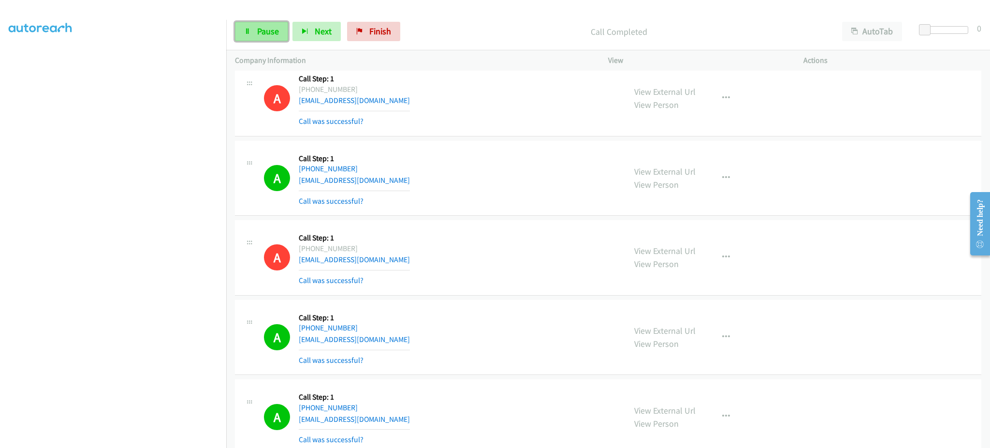
click at [275, 30] on span "Pause" at bounding box center [268, 31] width 22 height 11
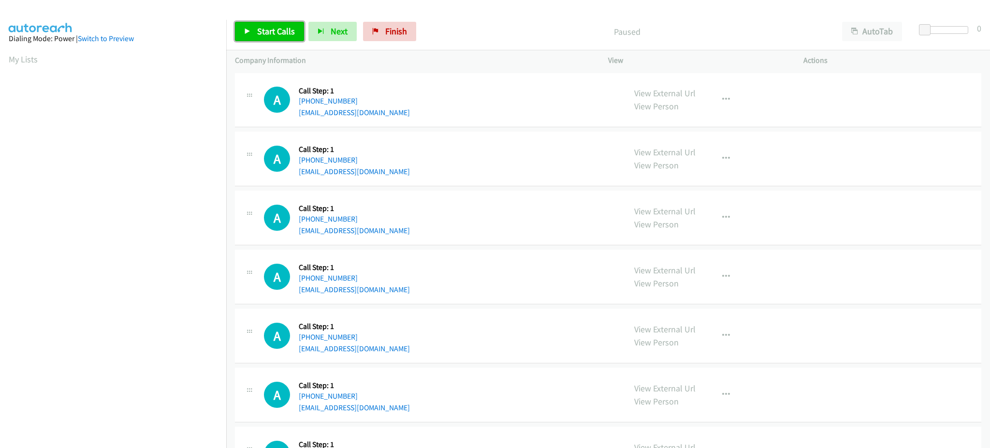
click at [261, 38] on link "Start Calls" at bounding box center [269, 31] width 69 height 19
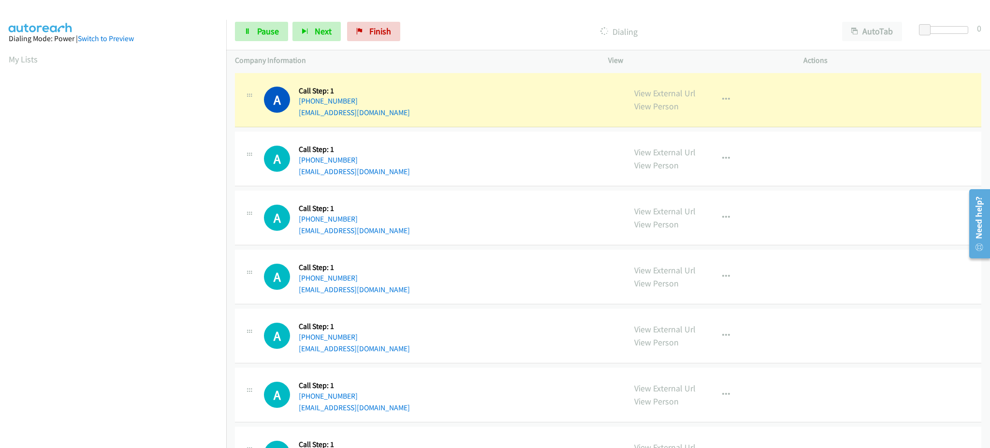
scroll to position [97, 0]
click at [267, 31] on span "Pause" at bounding box center [268, 31] width 22 height 11
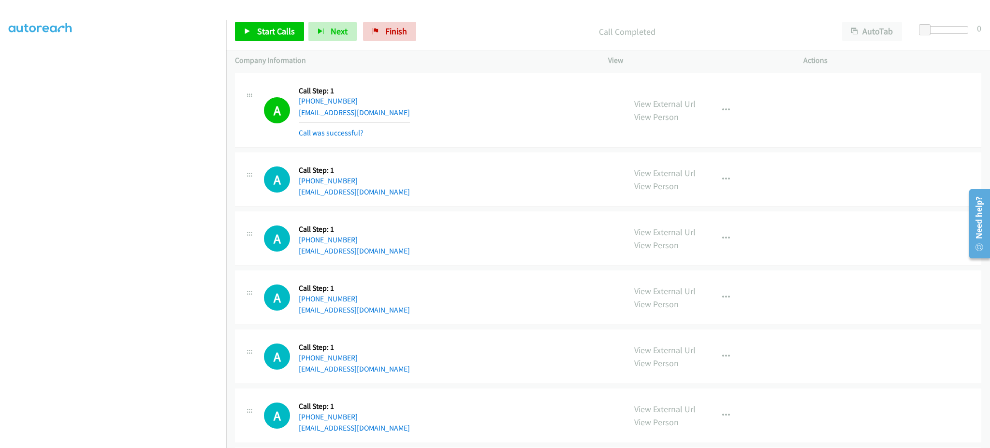
drag, startPoint x: 434, startPoint y: 6, endPoint x: 274, endPoint y: 16, distance: 160.3
drag, startPoint x: 274, startPoint y: 16, endPoint x: 597, endPoint y: 192, distance: 368.5
click at [606, 193] on div "A Callback Scheduled Call Step: 1 America/Los_Angeles [PHONE_NUMBER] [EMAIL_ADD…" at bounding box center [440, 179] width 353 height 37
click at [280, 30] on span "Start Calls" at bounding box center [276, 31] width 38 height 11
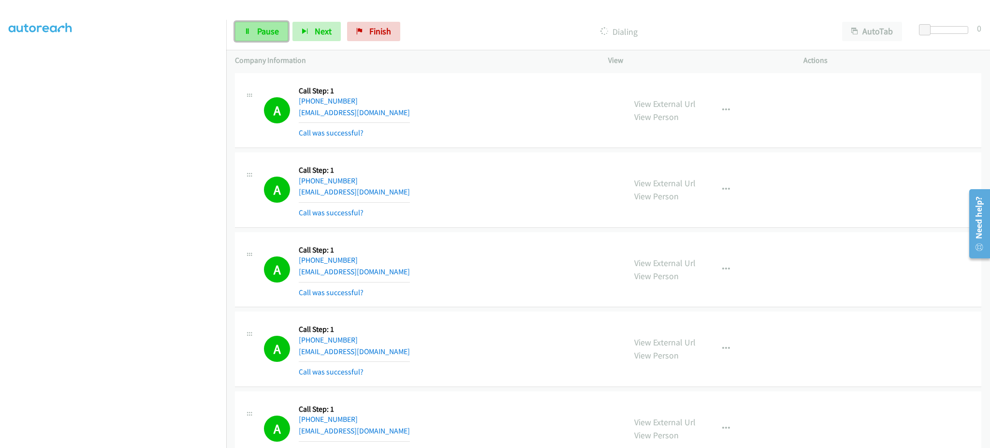
click at [268, 30] on span "Pause" at bounding box center [268, 31] width 22 height 11
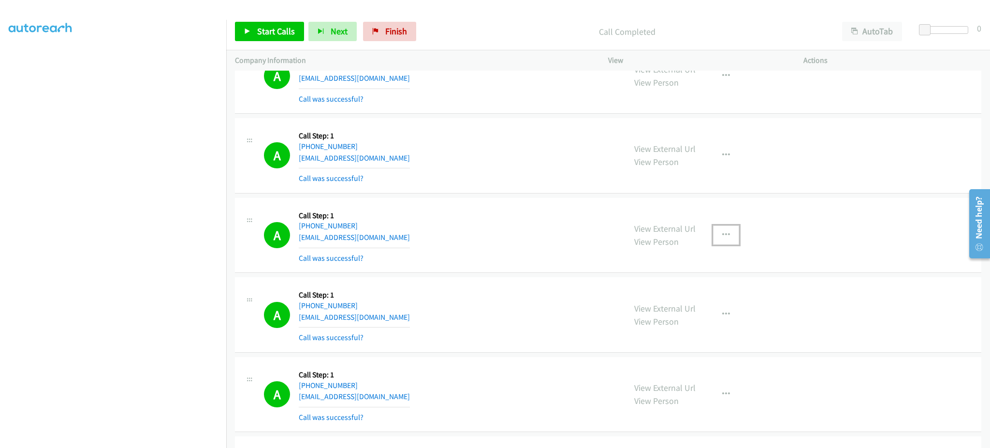
click at [730, 242] on button "button" at bounding box center [726, 234] width 26 height 19
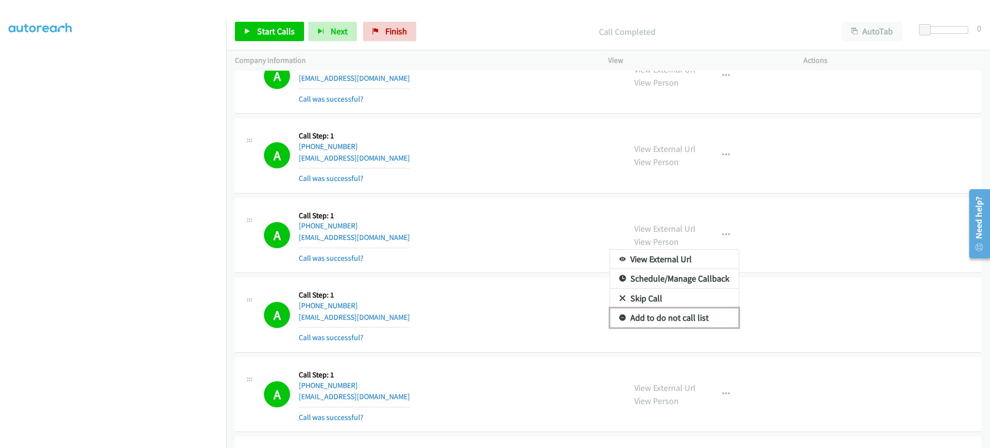
click at [690, 320] on link "Add to do not call list" at bounding box center [674, 317] width 129 height 19
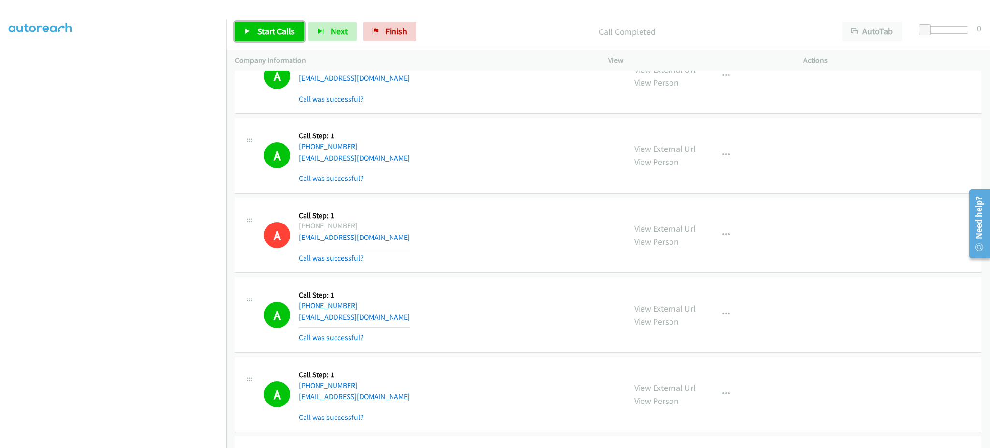
click at [271, 27] on span "Start Calls" at bounding box center [276, 31] width 38 height 11
click at [270, 28] on span "Pause" at bounding box center [268, 31] width 22 height 11
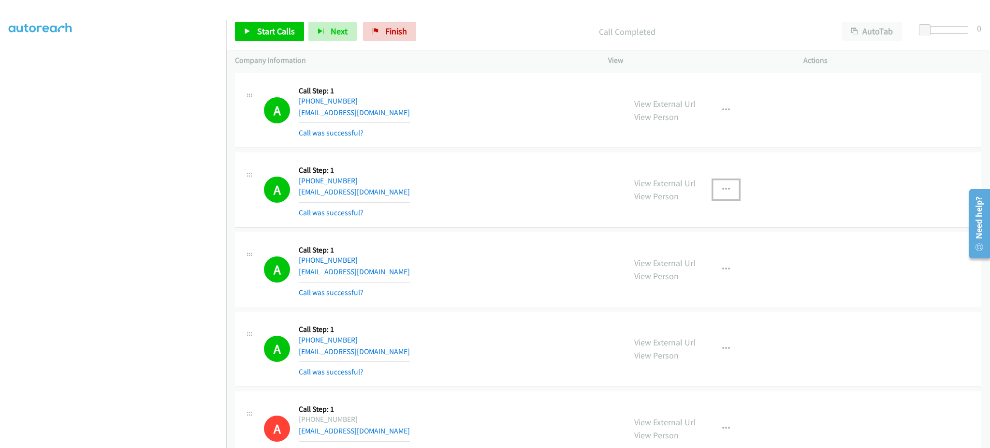
click at [722, 189] on icon "button" at bounding box center [726, 190] width 8 height 8
click at [709, 275] on link "Add to do not call list" at bounding box center [674, 271] width 129 height 19
click at [270, 22] on link "Start Calls" at bounding box center [269, 31] width 69 height 19
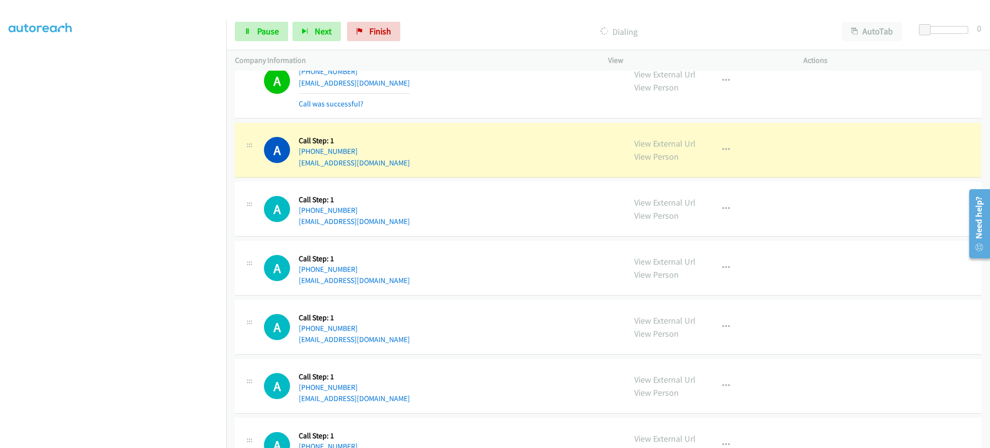
scroll to position [967, 0]
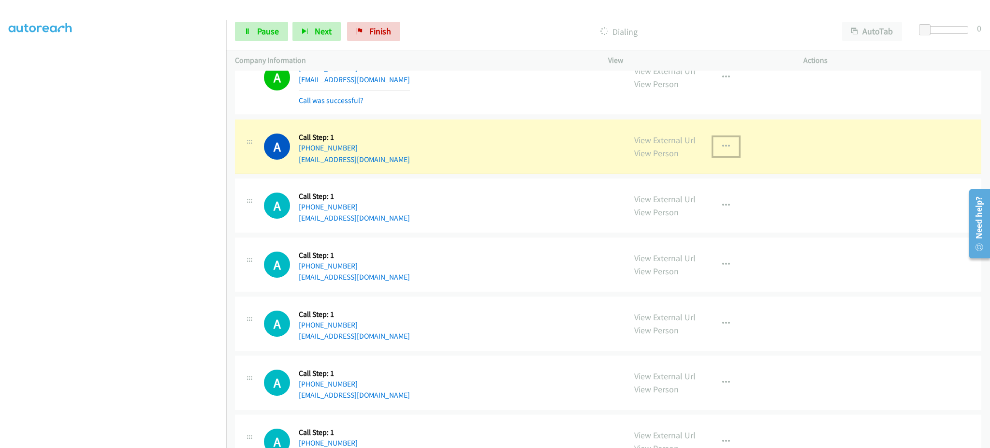
click at [713, 156] on button "button" at bounding box center [726, 146] width 26 height 19
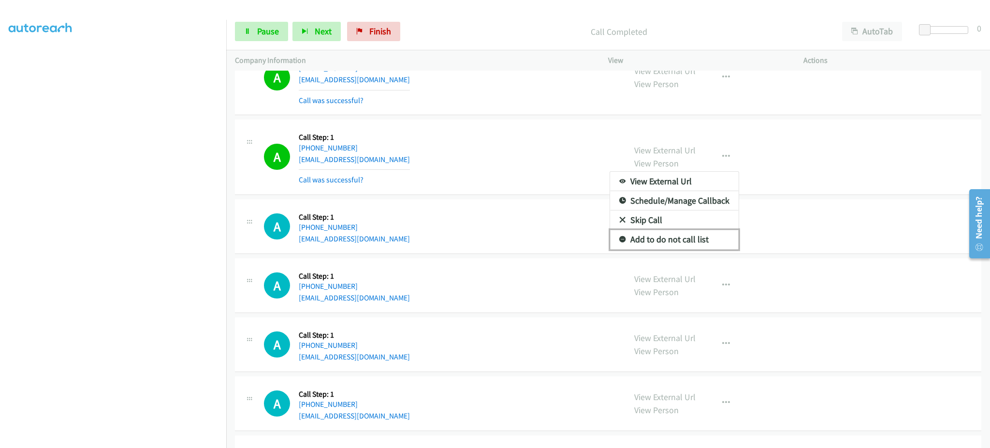
click at [676, 239] on link "Add to do not call list" at bounding box center [674, 239] width 129 height 19
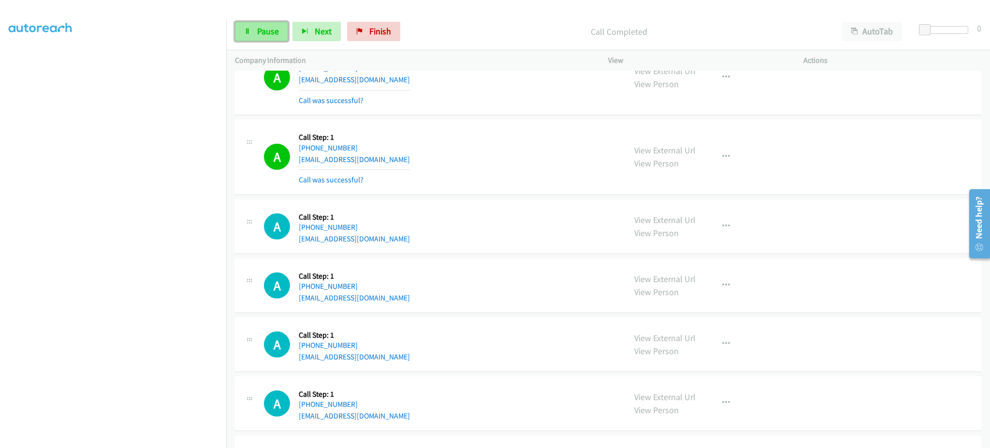
click at [272, 37] on link "Pause" at bounding box center [261, 31] width 53 height 19
